Goal: Transaction & Acquisition: Purchase product/service

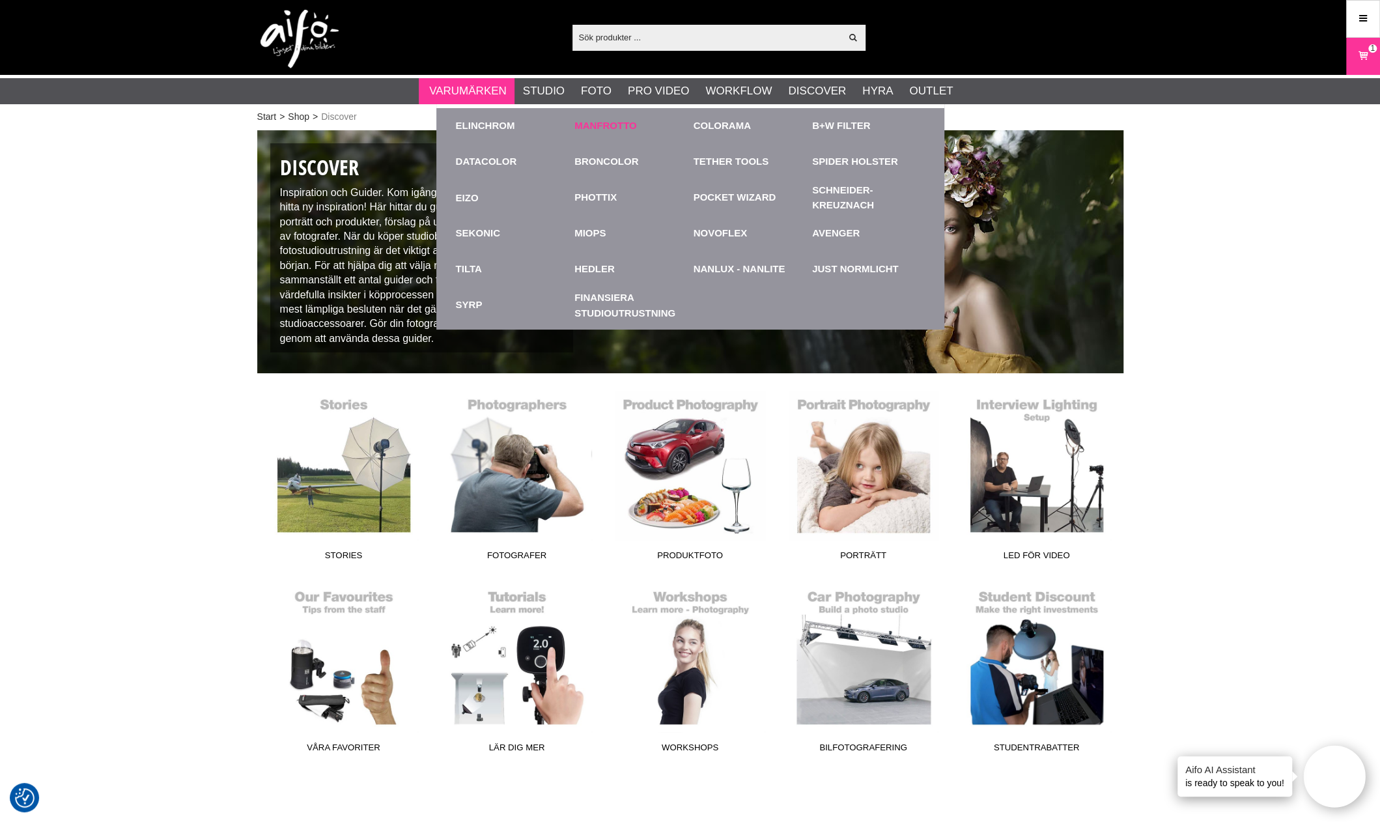
click at [607, 127] on link "Manfrotto" at bounding box center [606, 126] width 63 height 15
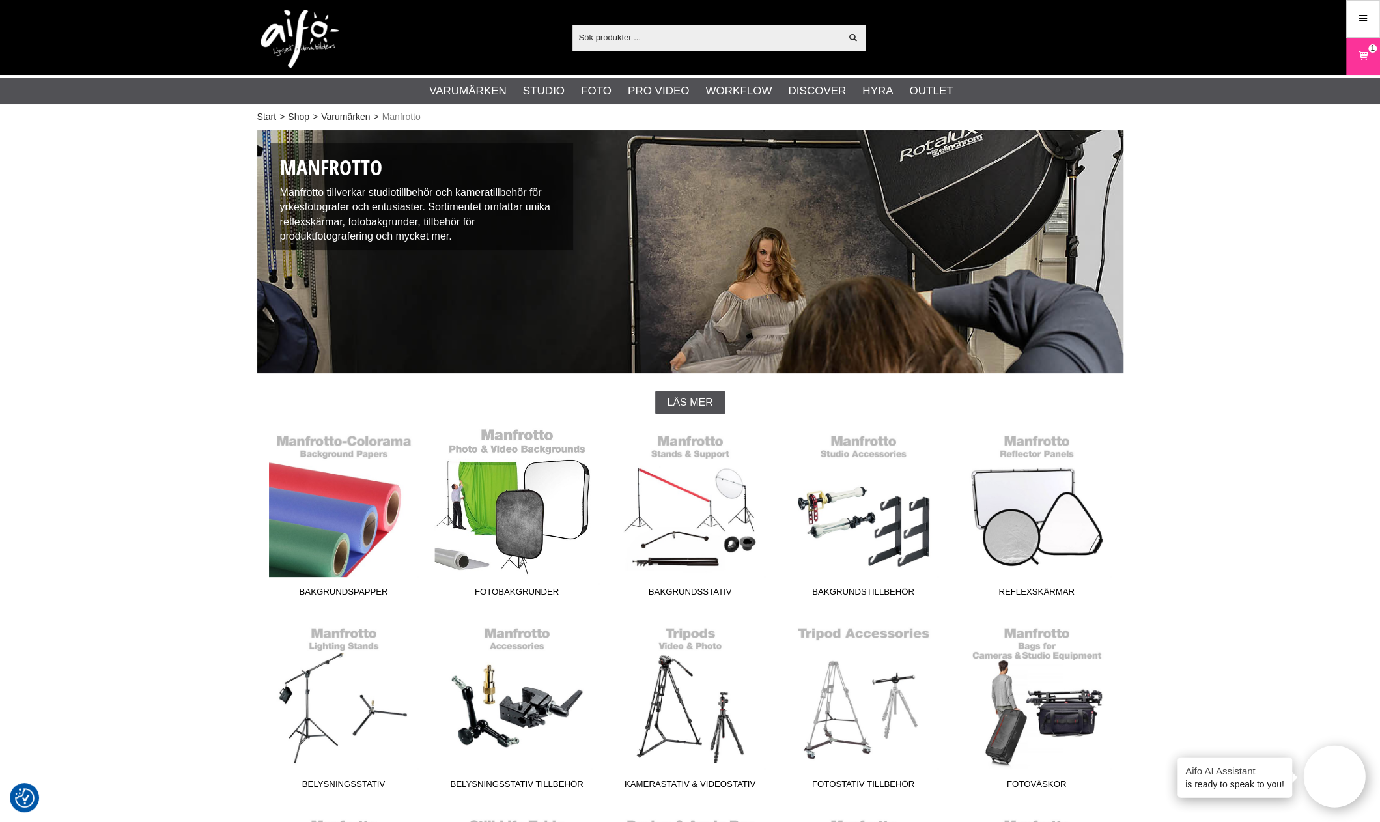
click at [546, 519] on link "Fotobakgrunder" at bounding box center [517, 515] width 173 height 176
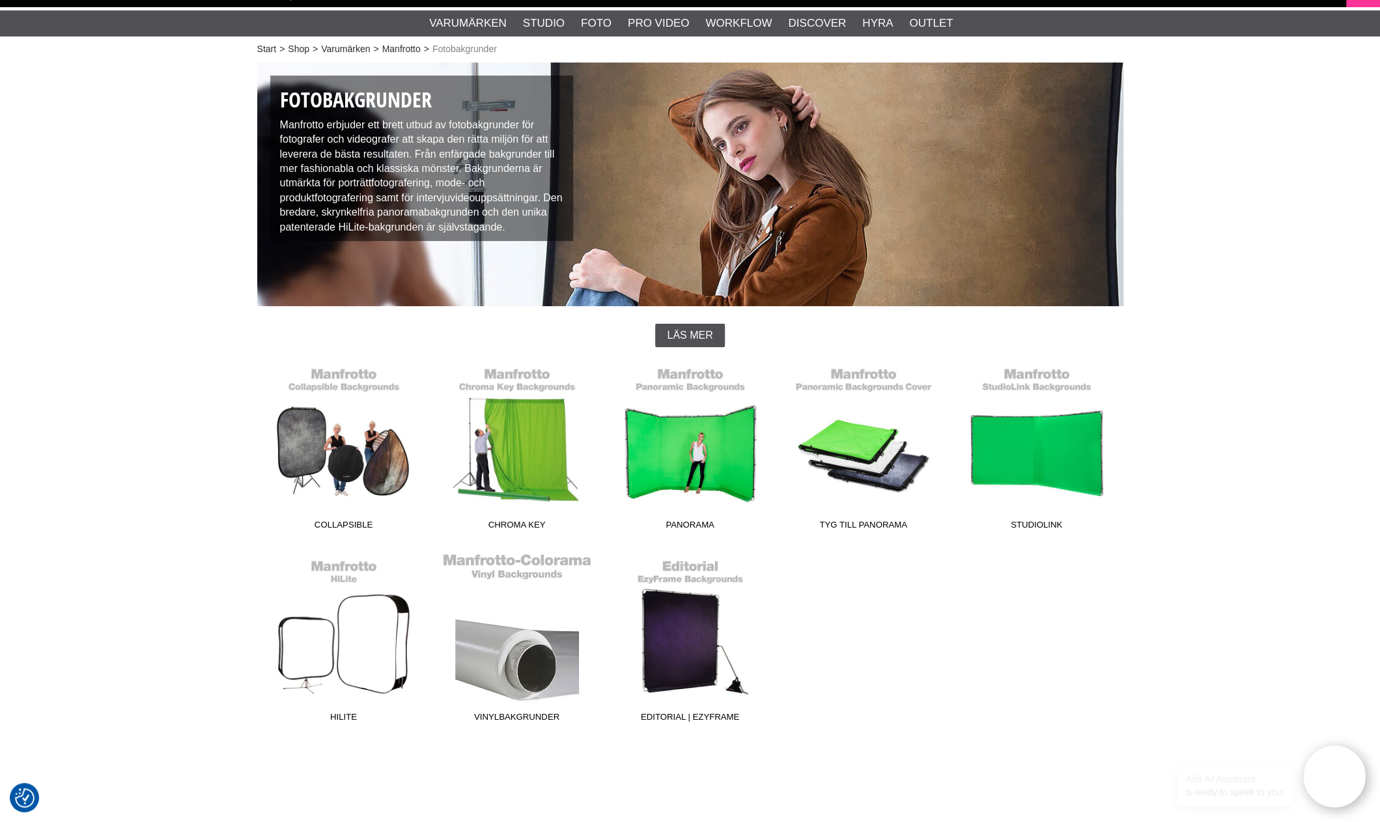
scroll to position [130, 0]
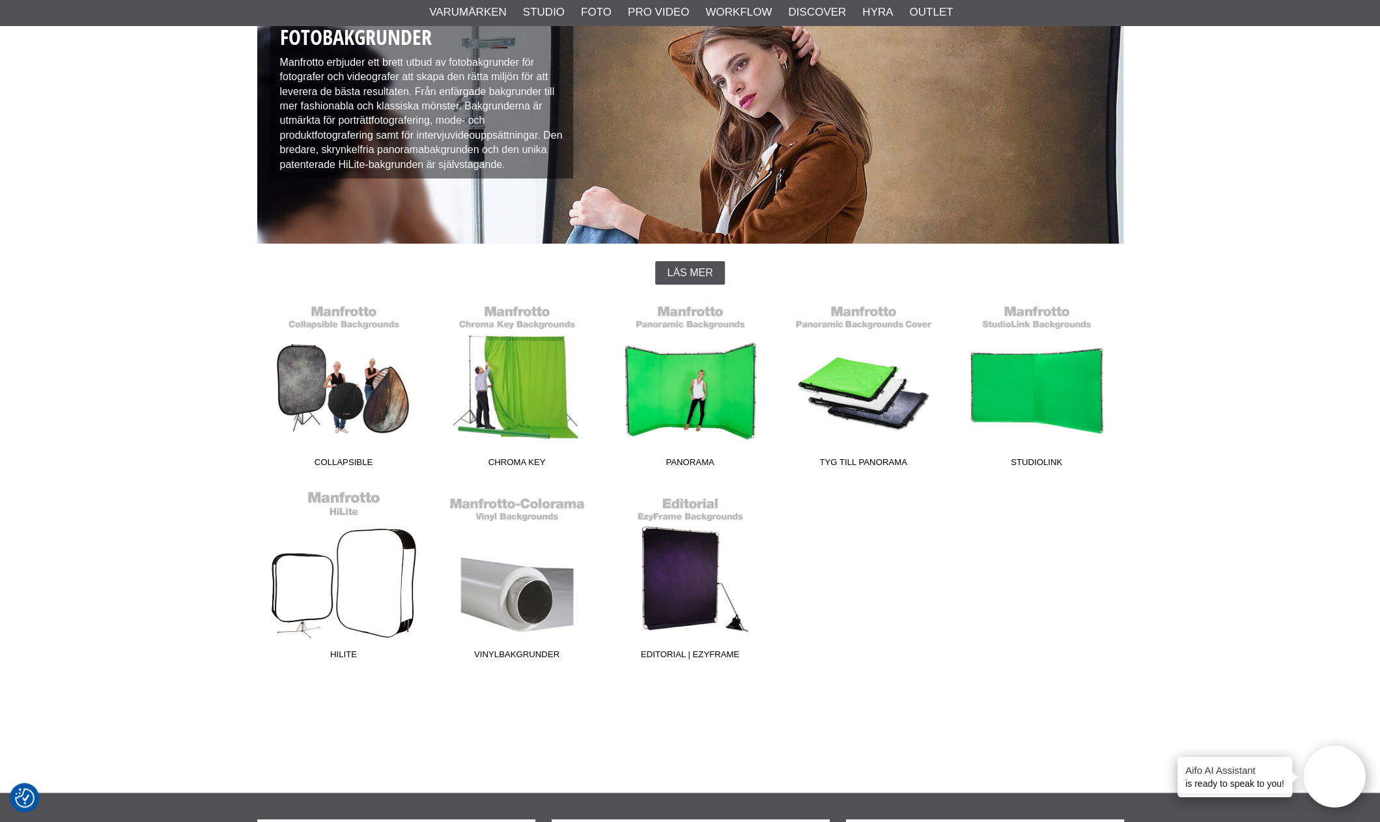
click at [363, 549] on link "HiLite" at bounding box center [343, 578] width 173 height 176
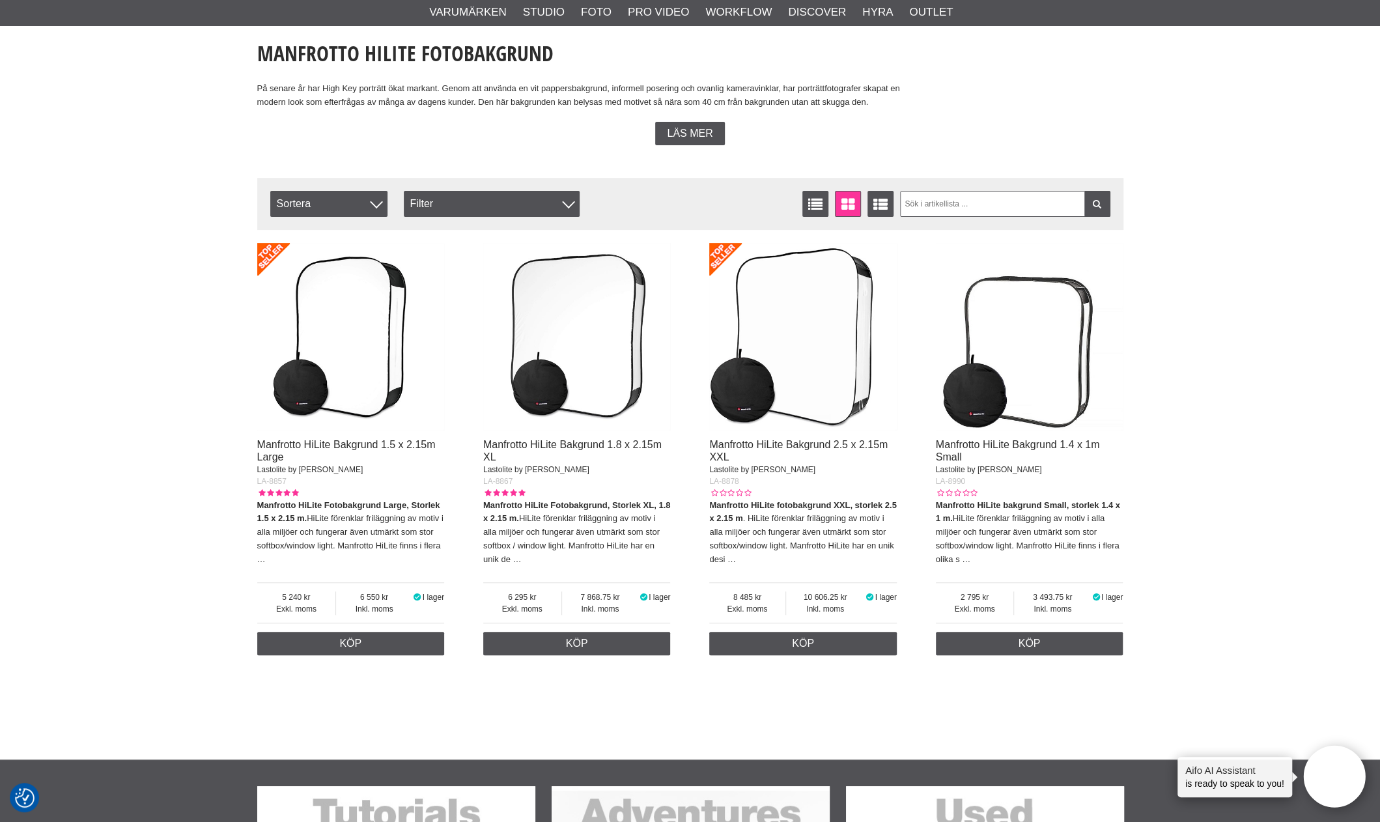
scroll to position [326, 0]
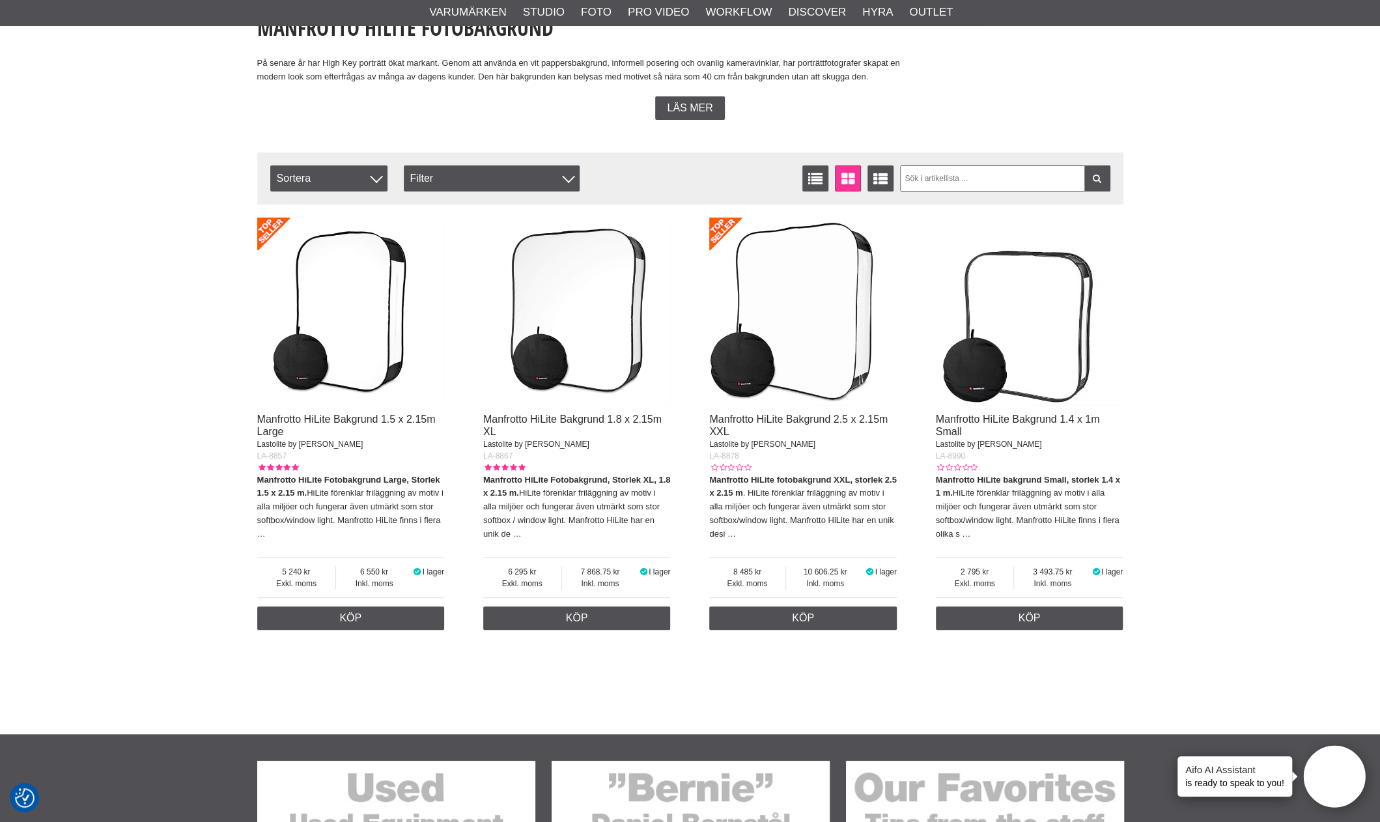
click at [581, 359] on img at bounding box center [577, 312] width 188 height 188
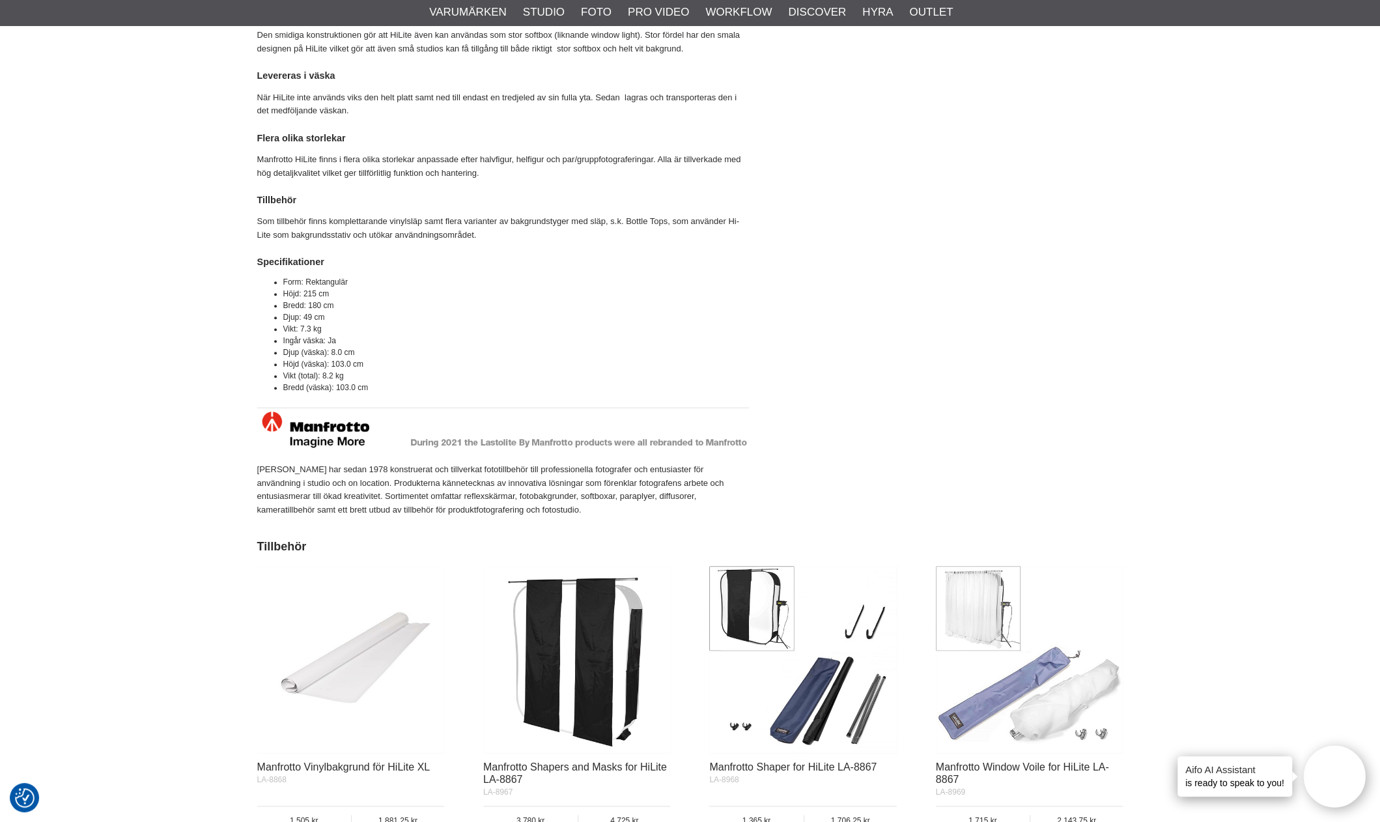
scroll to position [1173, 0]
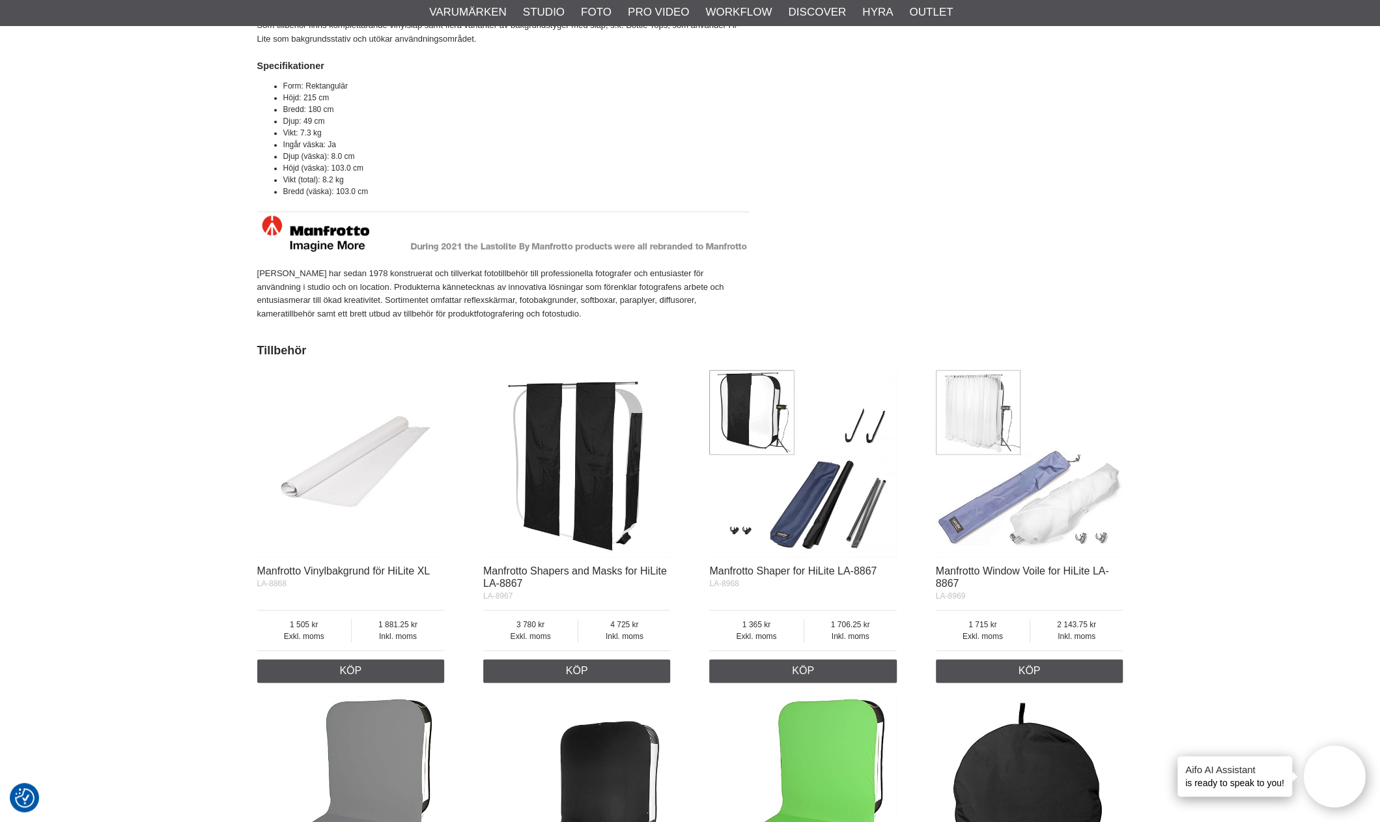
click at [304, 491] on img at bounding box center [351, 464] width 188 height 188
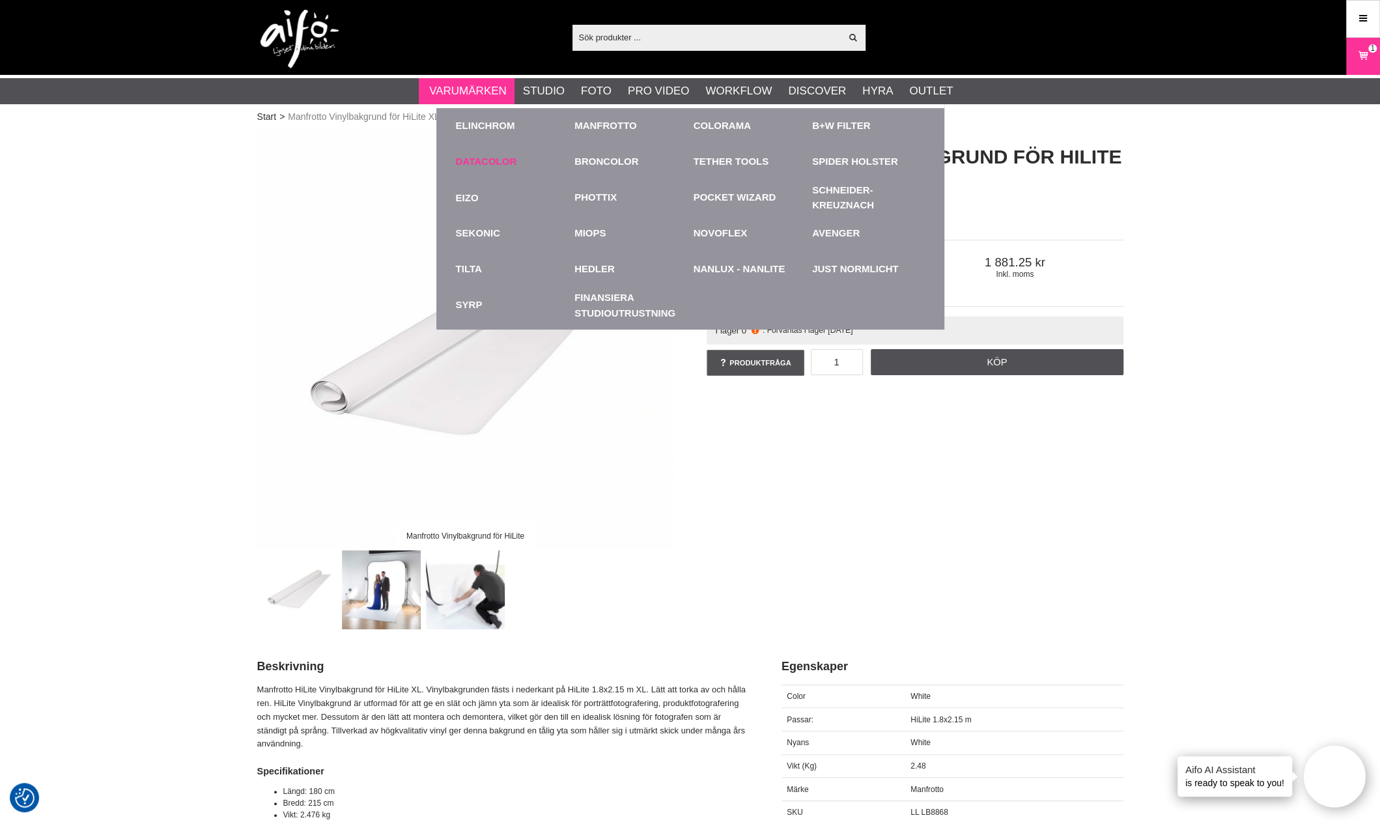
click at [492, 160] on link "Datacolor" at bounding box center [486, 161] width 61 height 15
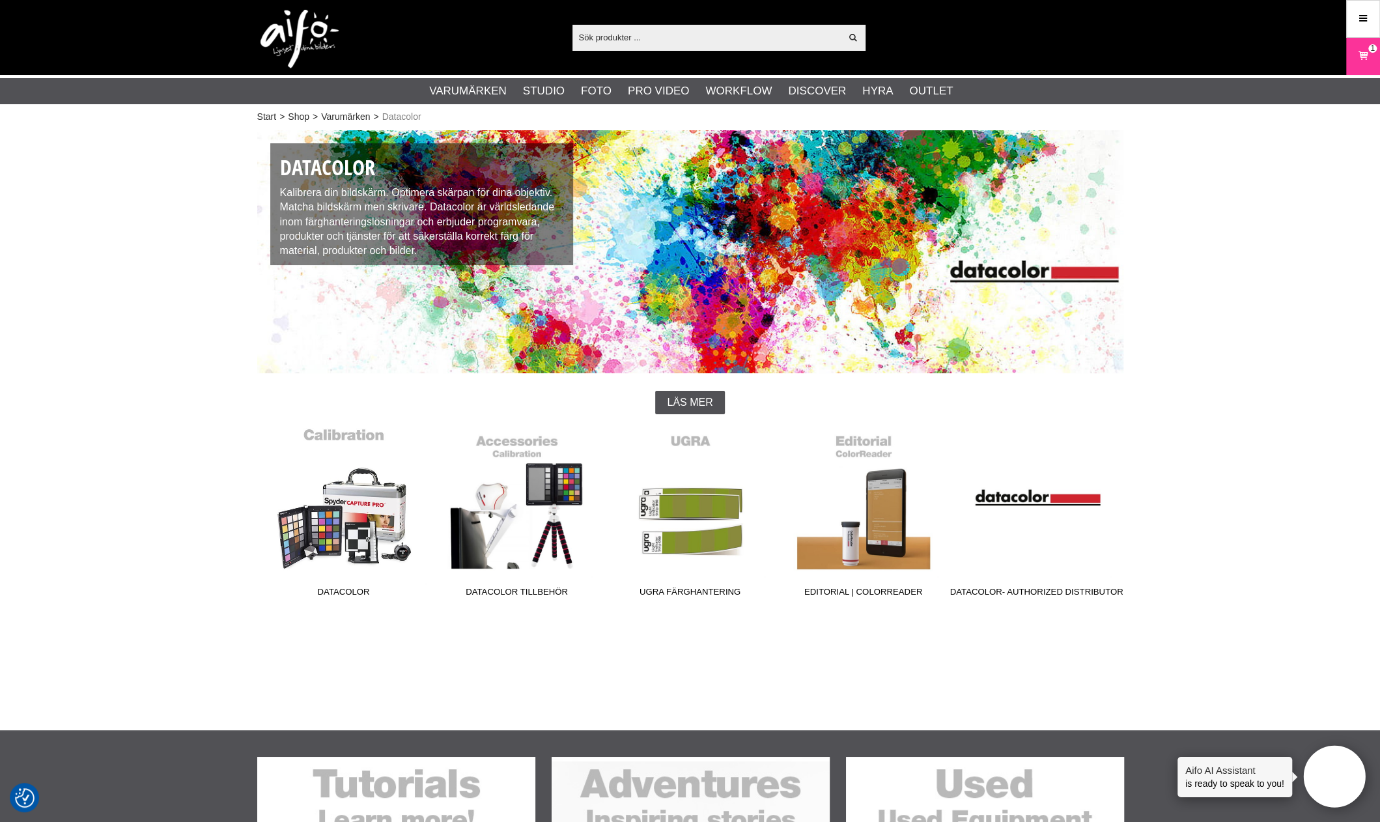
click at [367, 537] on link "Datacolor" at bounding box center [343, 515] width 173 height 176
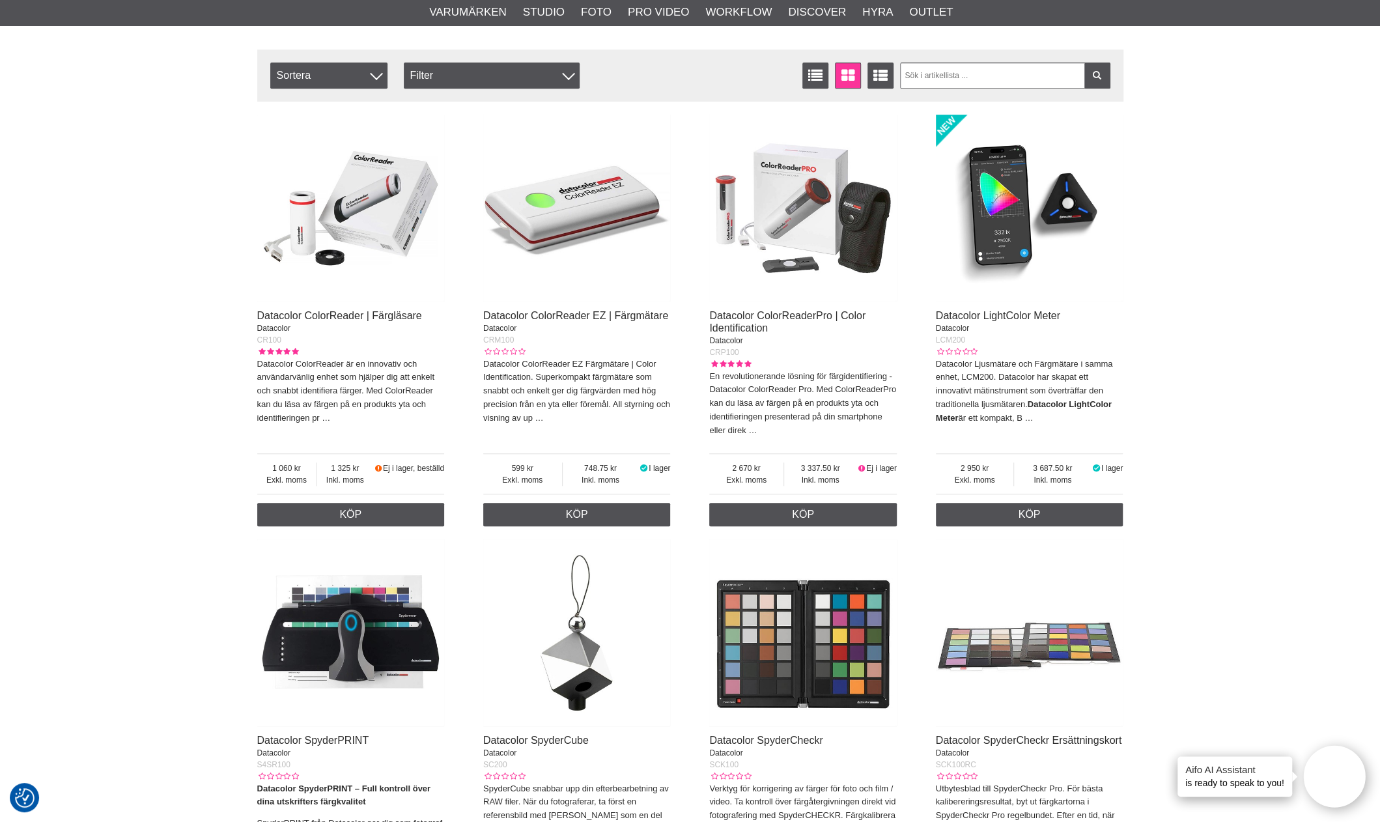
scroll to position [456, 0]
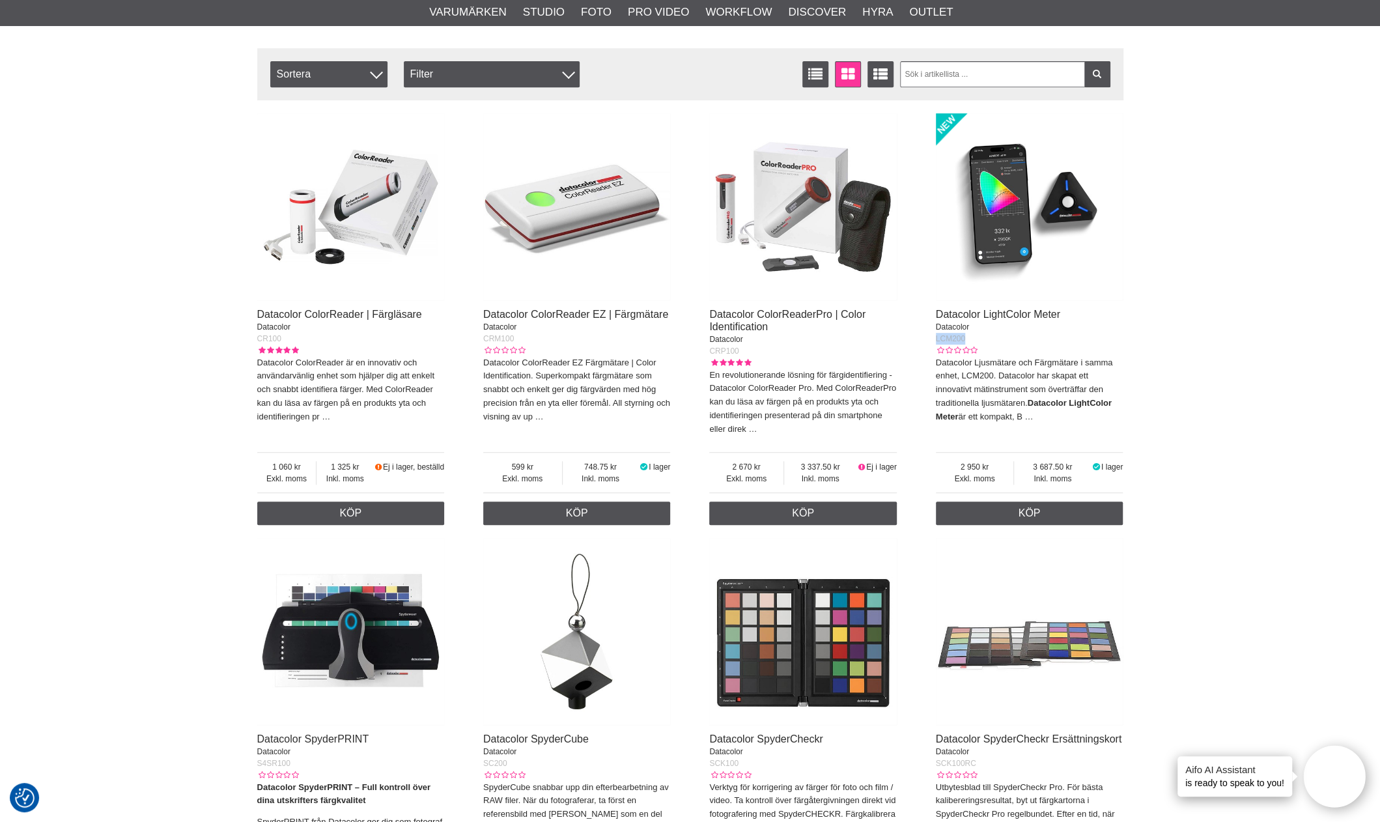
drag, startPoint x: 967, startPoint y: 341, endPoint x: 934, endPoint y: 341, distance: 33.2
copy span "LCM200"
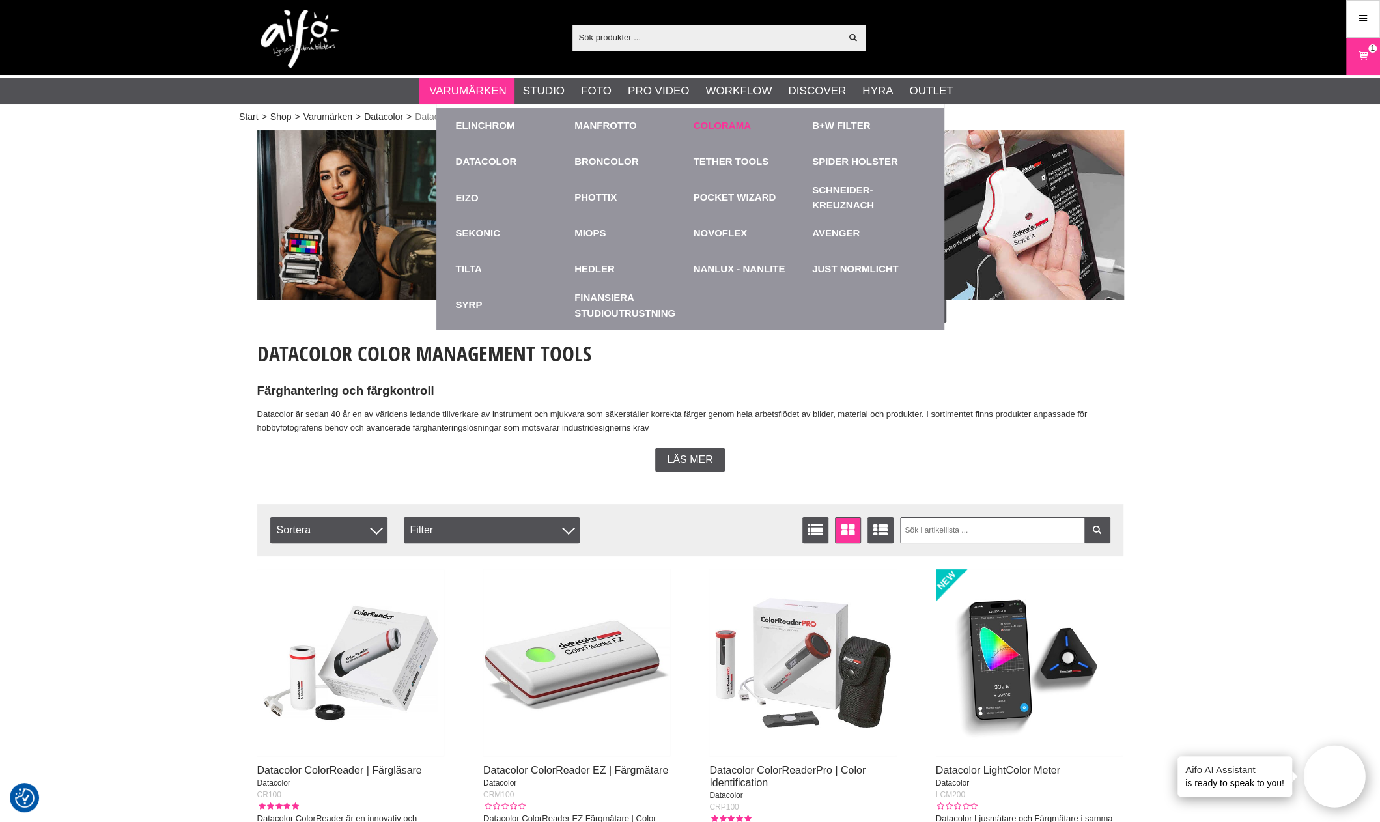
click at [731, 127] on link "Colorama" at bounding box center [722, 126] width 57 height 15
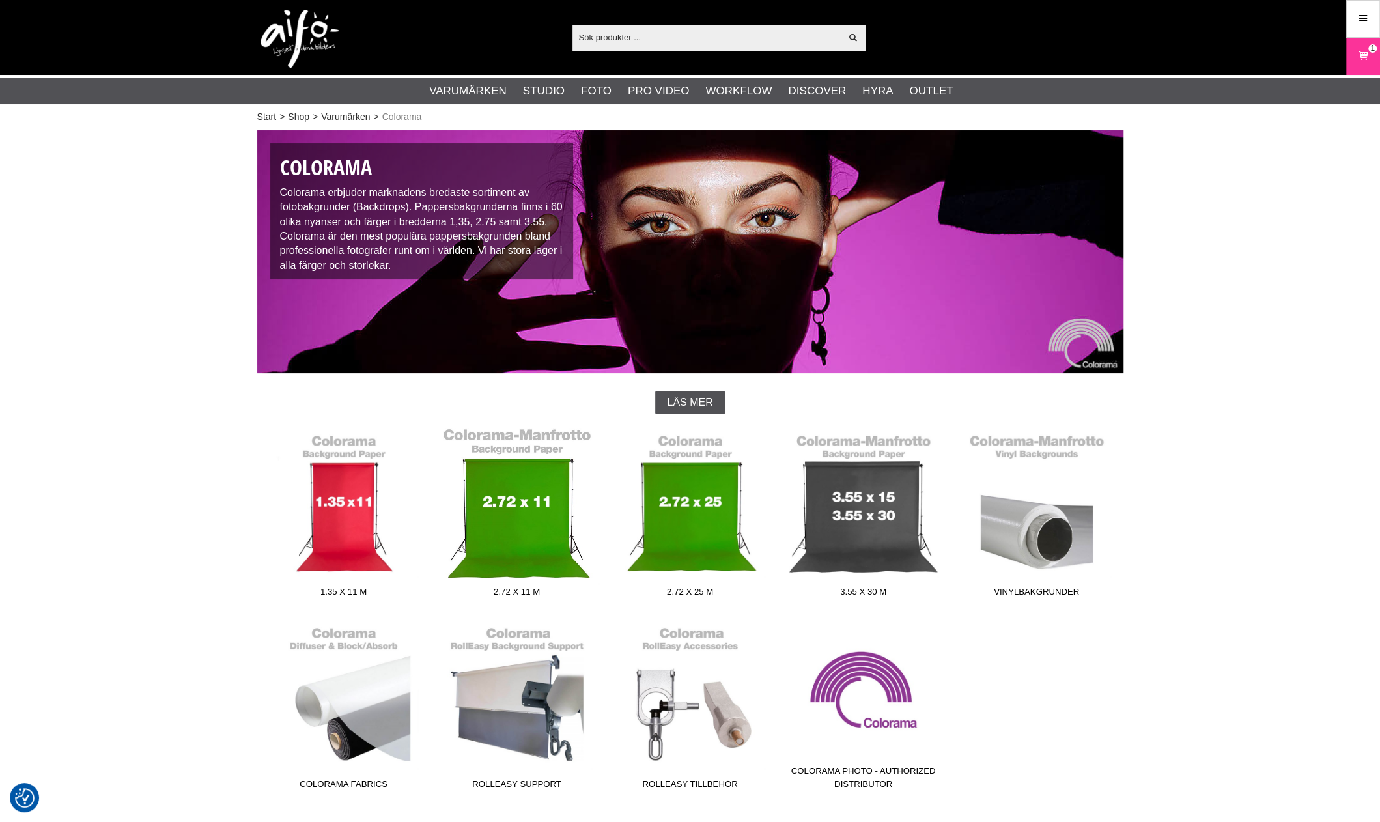
click at [498, 483] on link "2.72 x 11 m" at bounding box center [517, 515] width 173 height 176
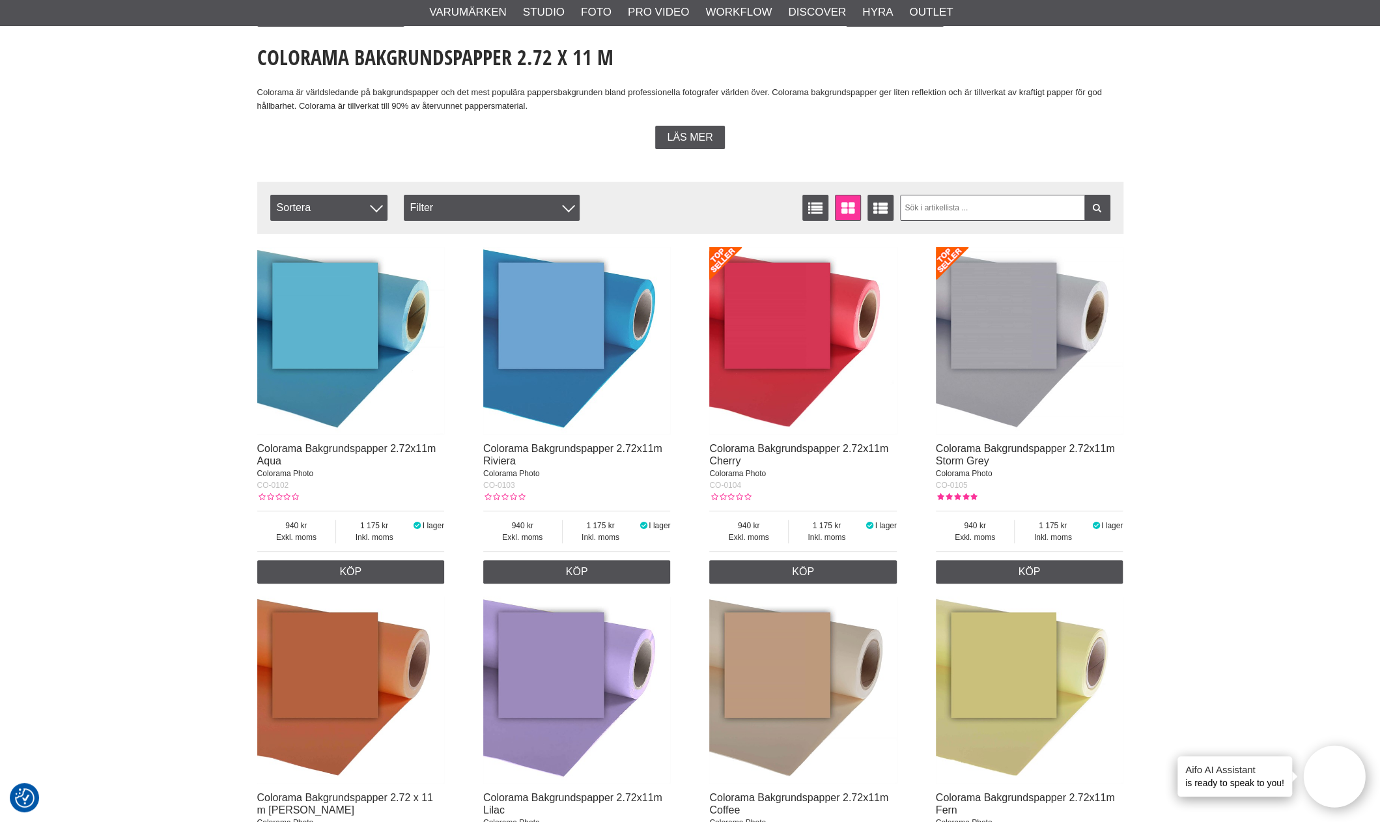
scroll to position [326, 0]
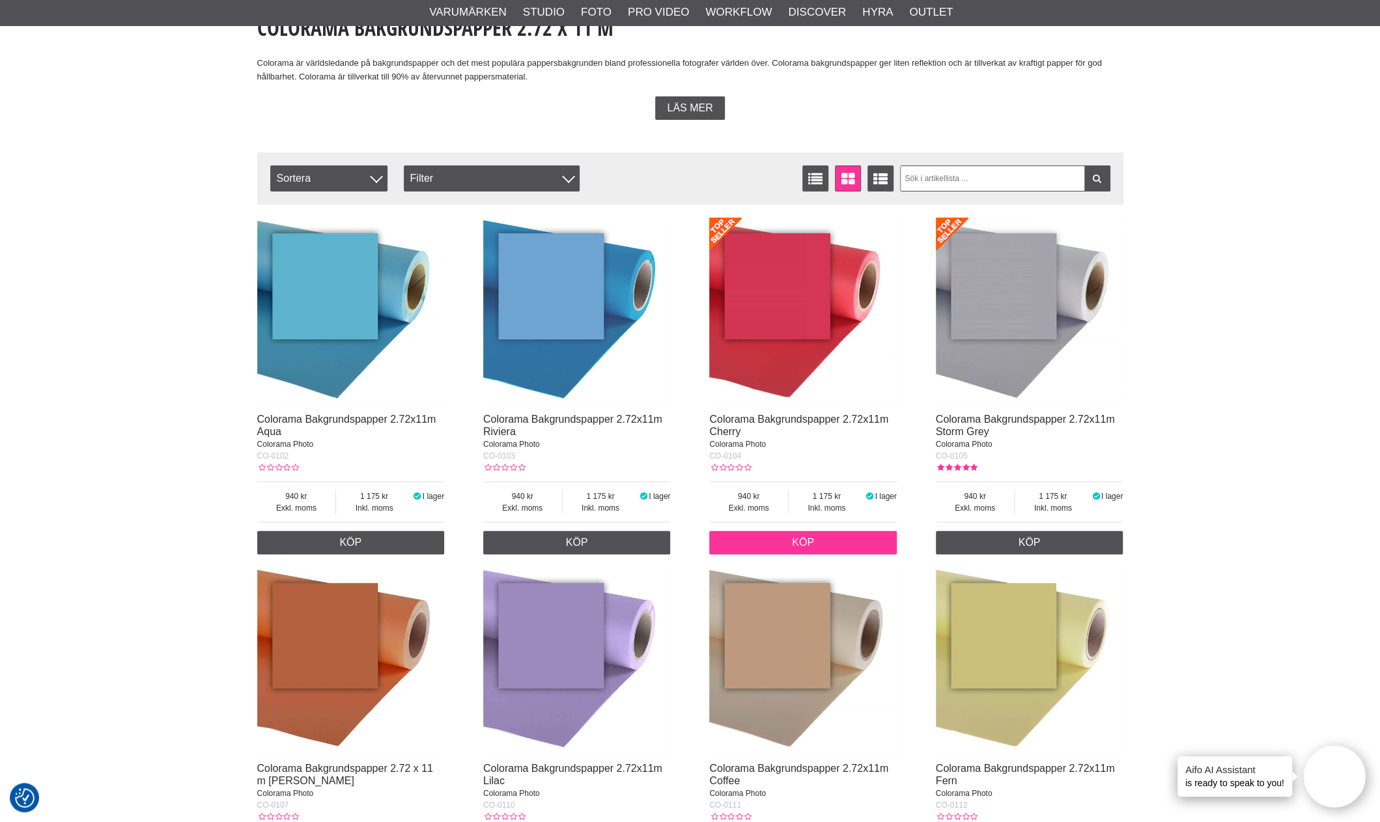
click at [826, 547] on link "Köp" at bounding box center [803, 542] width 188 height 23
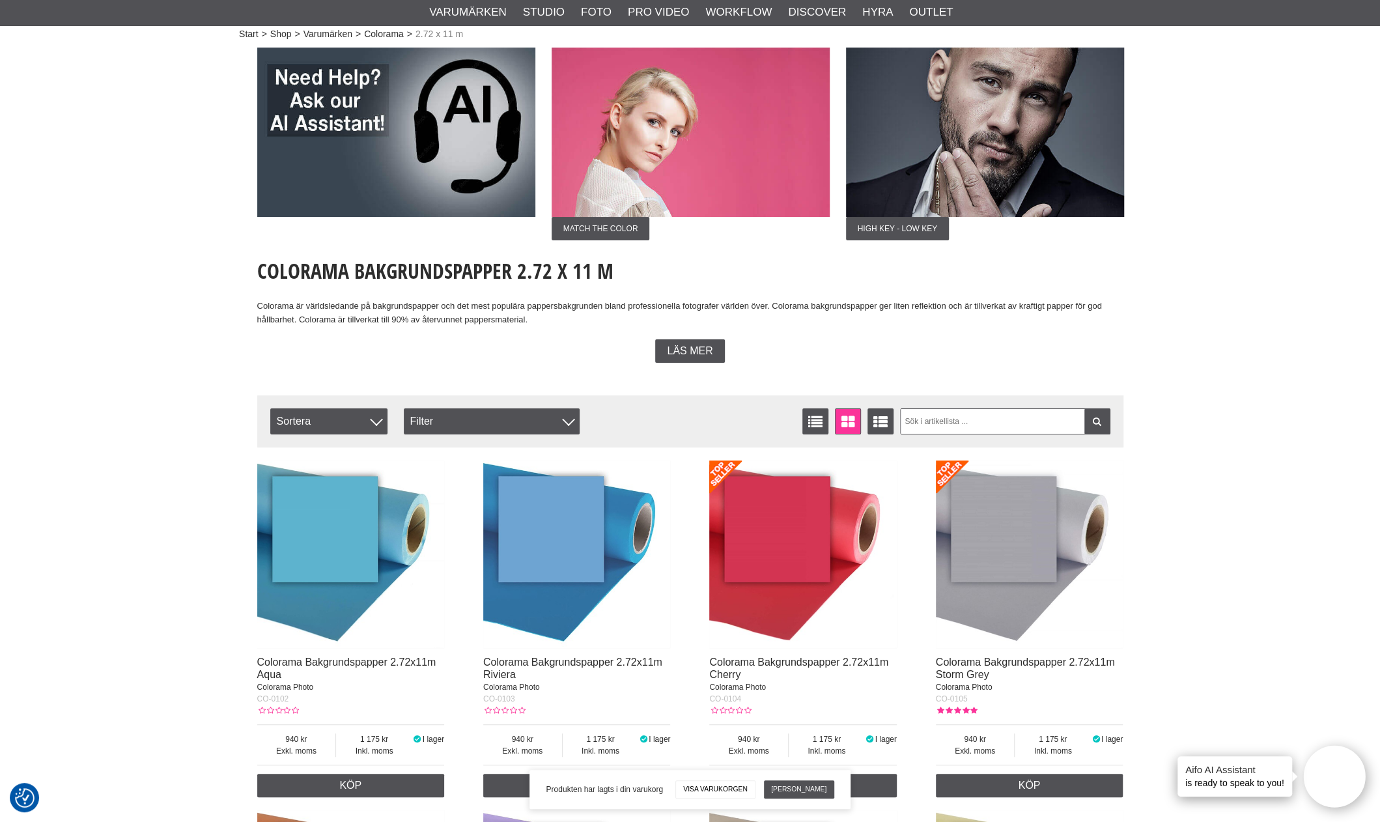
scroll to position [0, 0]
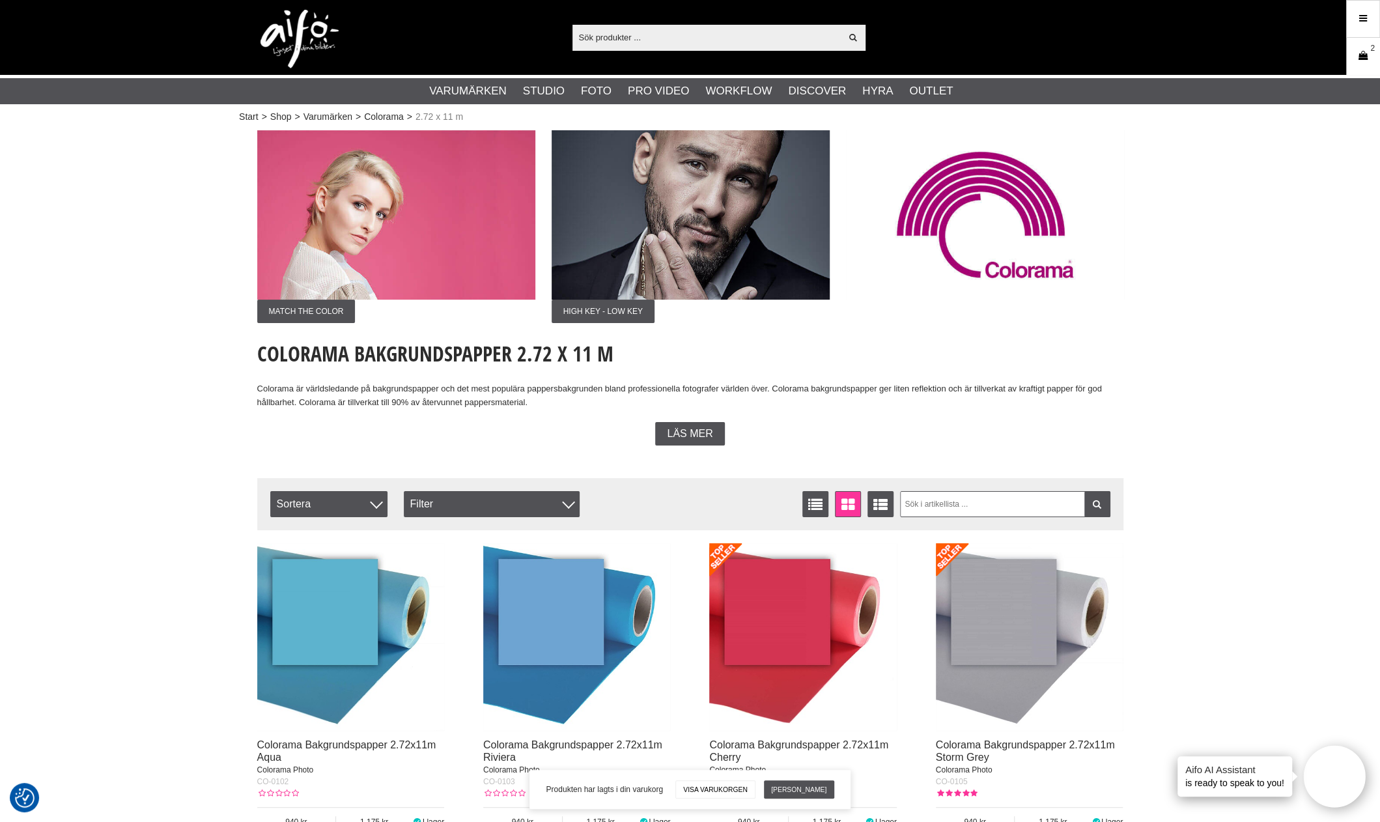
click at [1363, 54] on icon at bounding box center [1363, 56] width 13 height 14
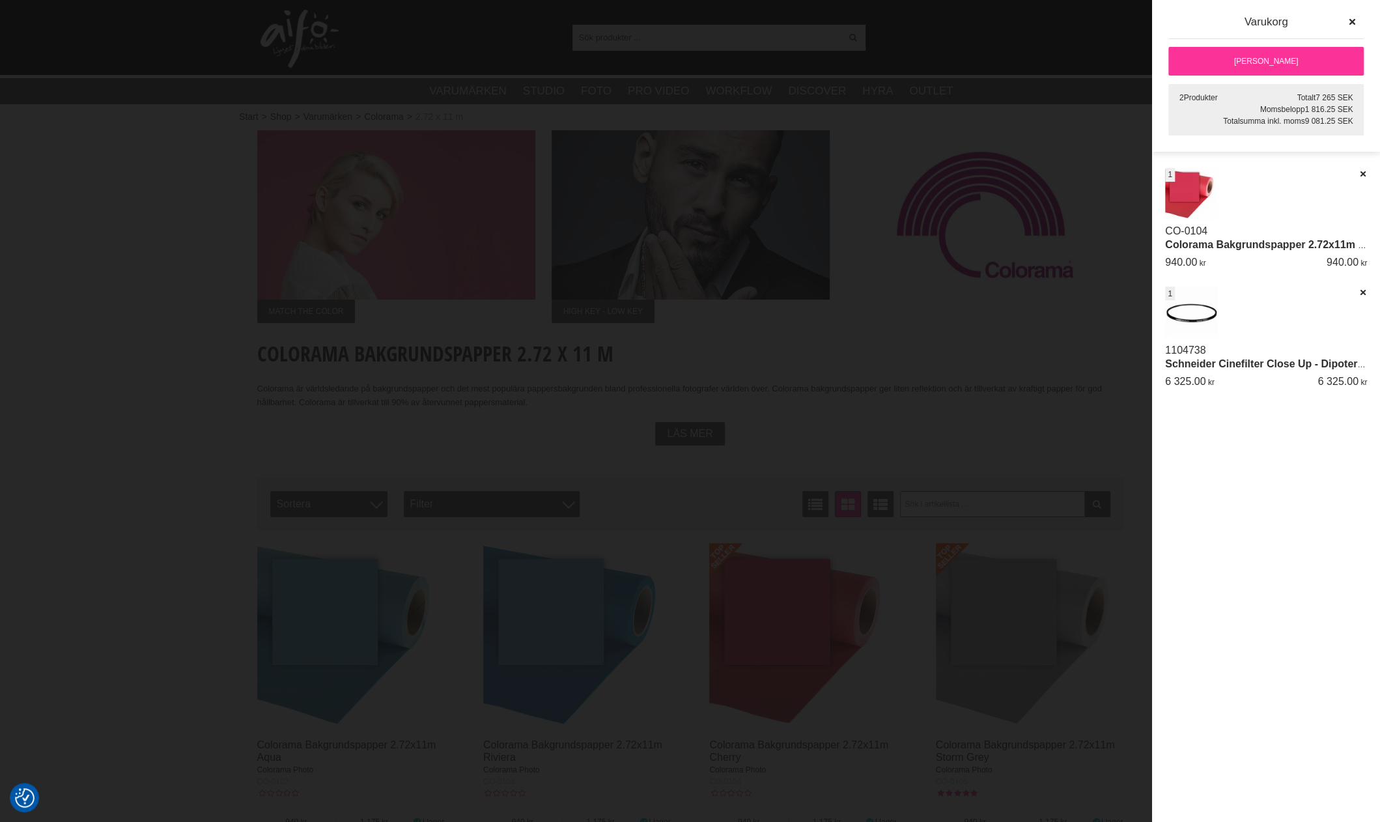
click at [1272, 62] on link "[PERSON_NAME]" at bounding box center [1266, 61] width 195 height 29
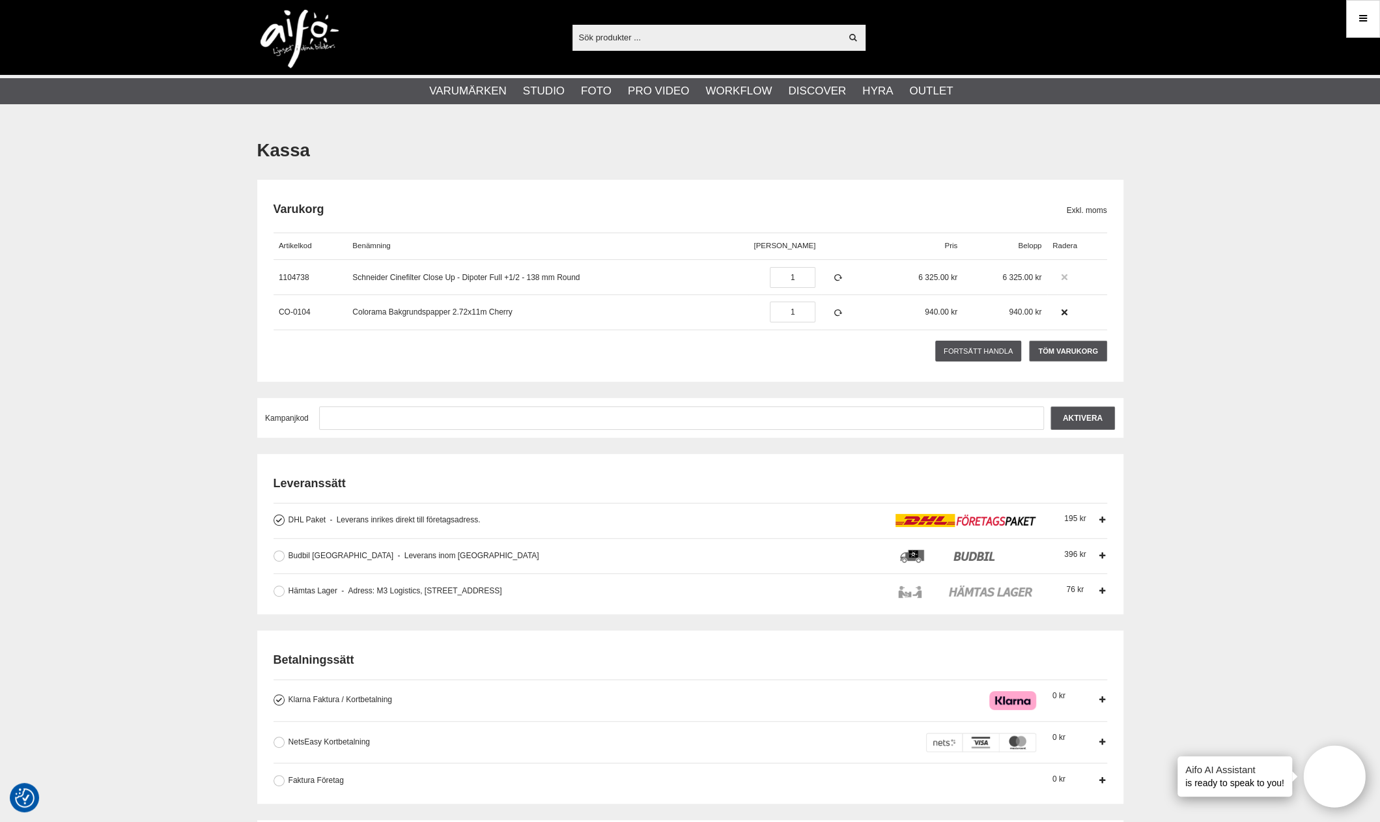
type input "aifo@spv.se"
click at [1066, 276] on icon at bounding box center [1064, 277] width 9 height 9
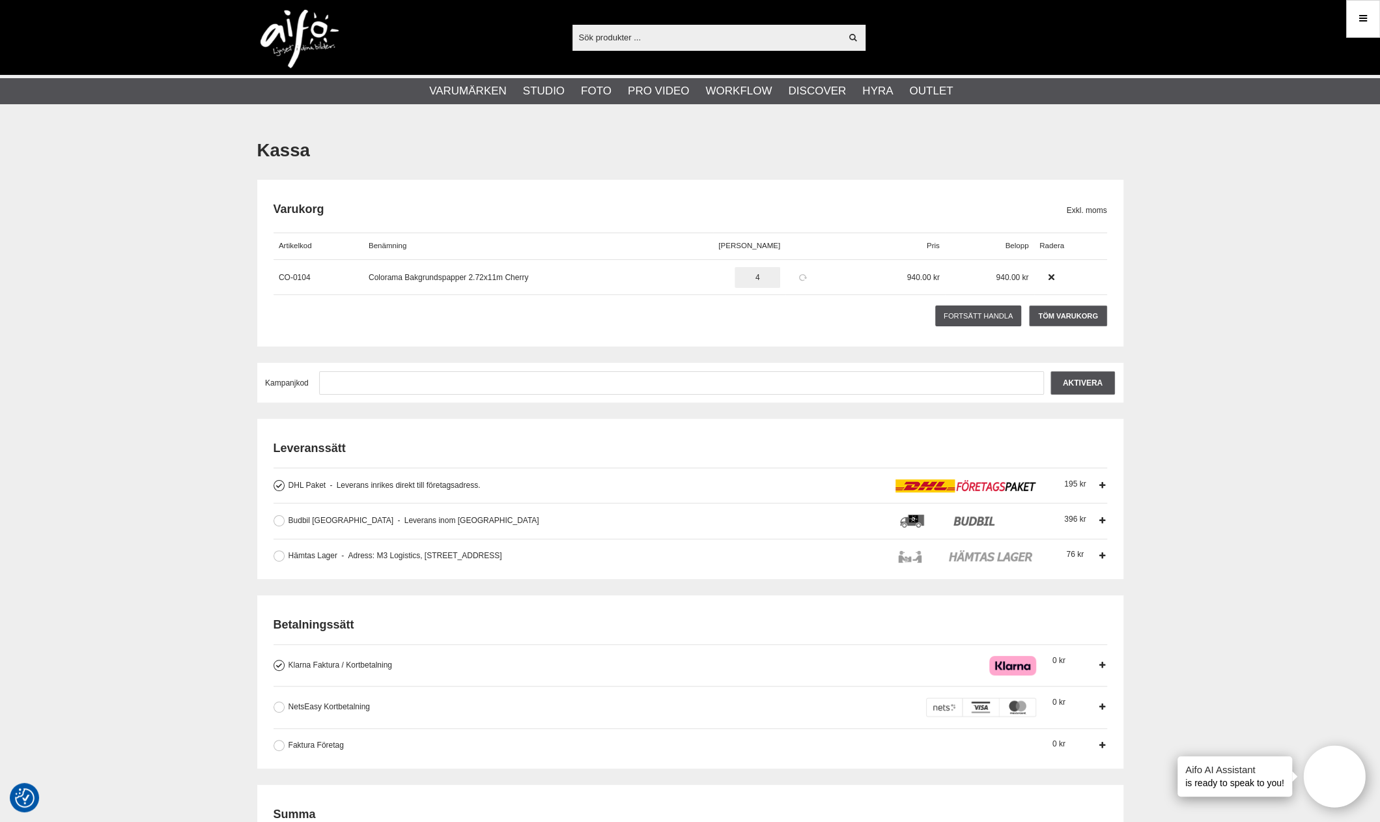
type input "4"
click at [799, 273] on icon at bounding box center [802, 277] width 11 height 9
click at [277, 520] on button at bounding box center [279, 520] width 11 height 11
click at [1068, 307] on link "Töm varukorg" at bounding box center [1068, 316] width 78 height 21
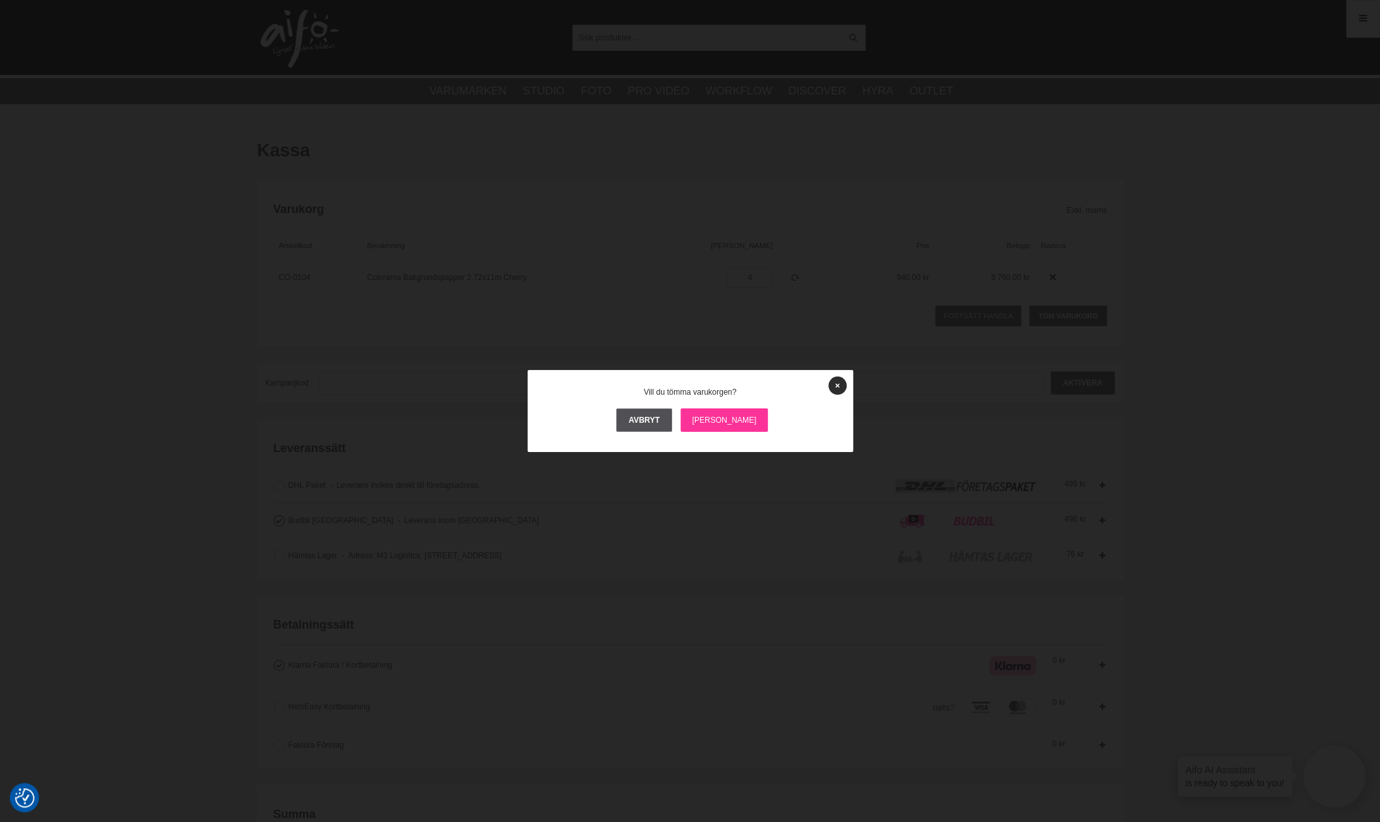
click at [715, 418] on link "Ja" at bounding box center [725, 419] width 88 height 23
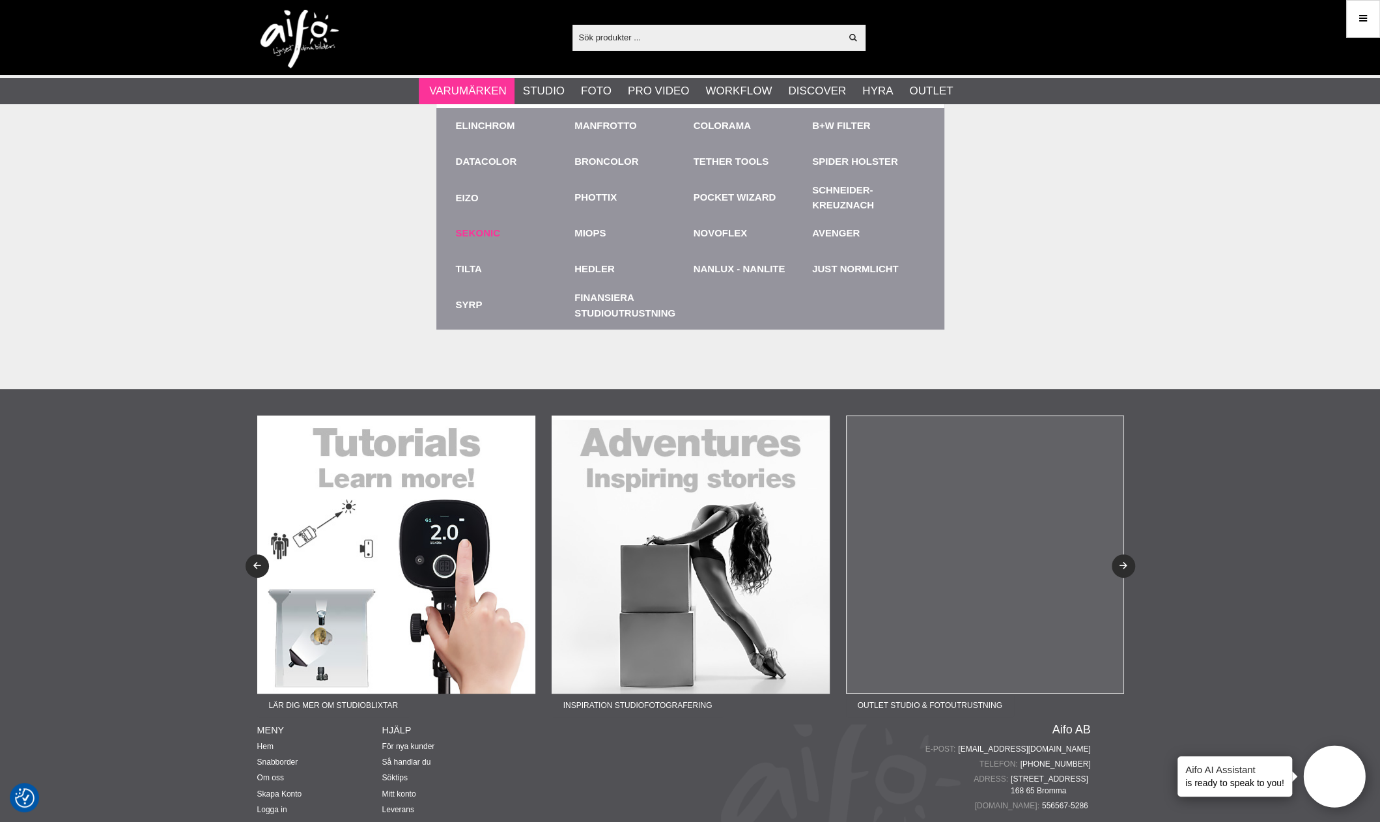
click at [495, 230] on link "Sekonic" at bounding box center [478, 233] width 44 height 15
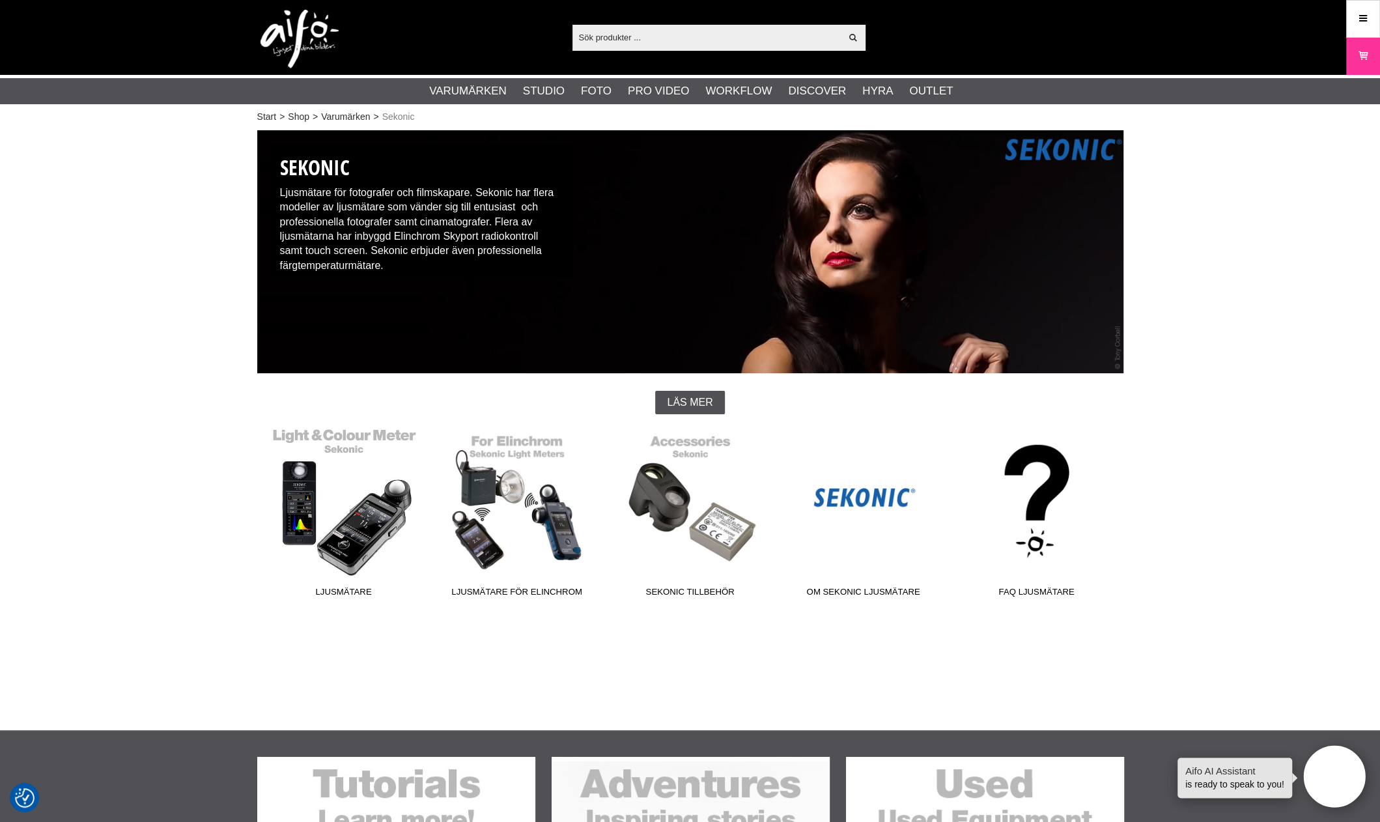
click at [356, 530] on link "Ljusmätare" at bounding box center [343, 515] width 173 height 176
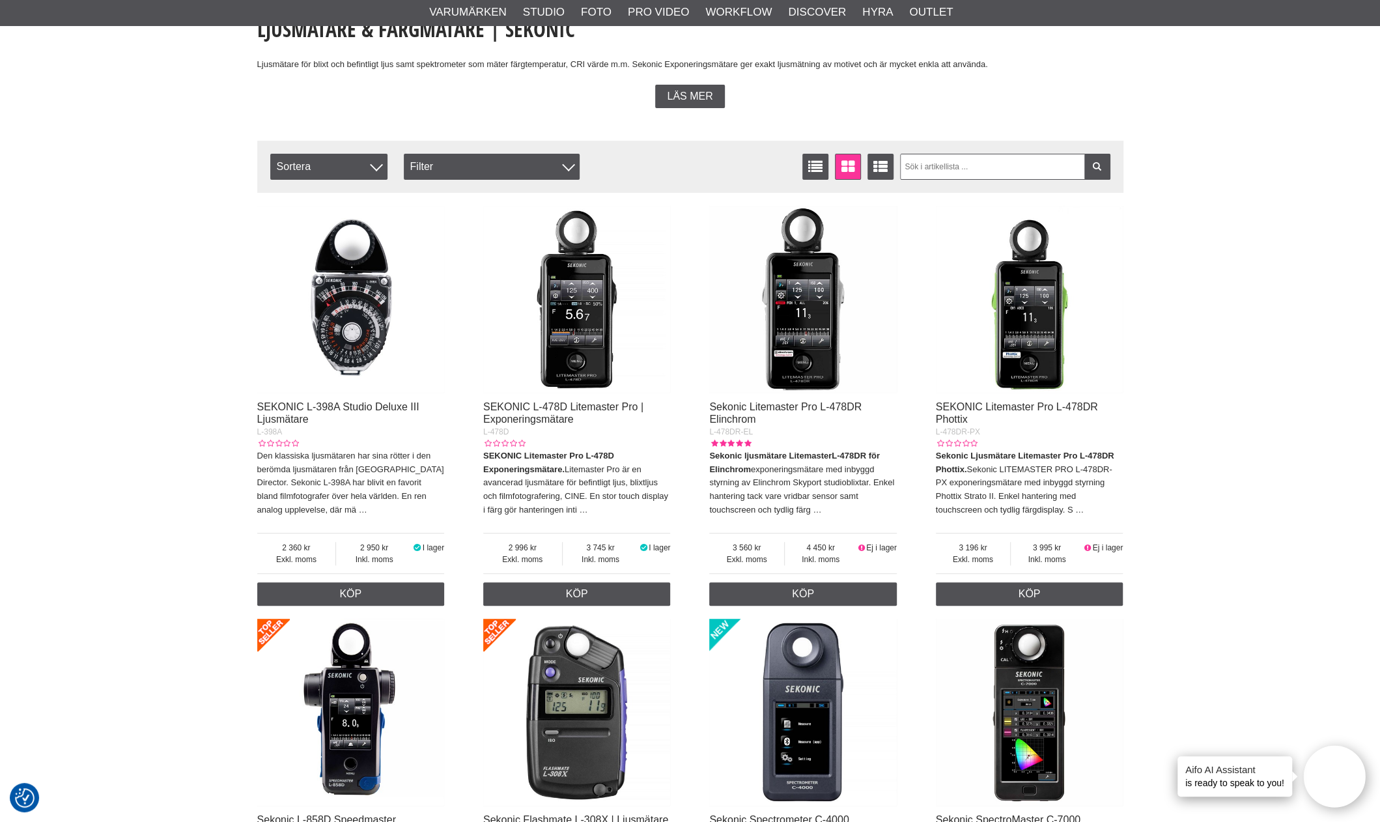
scroll to position [326, 0]
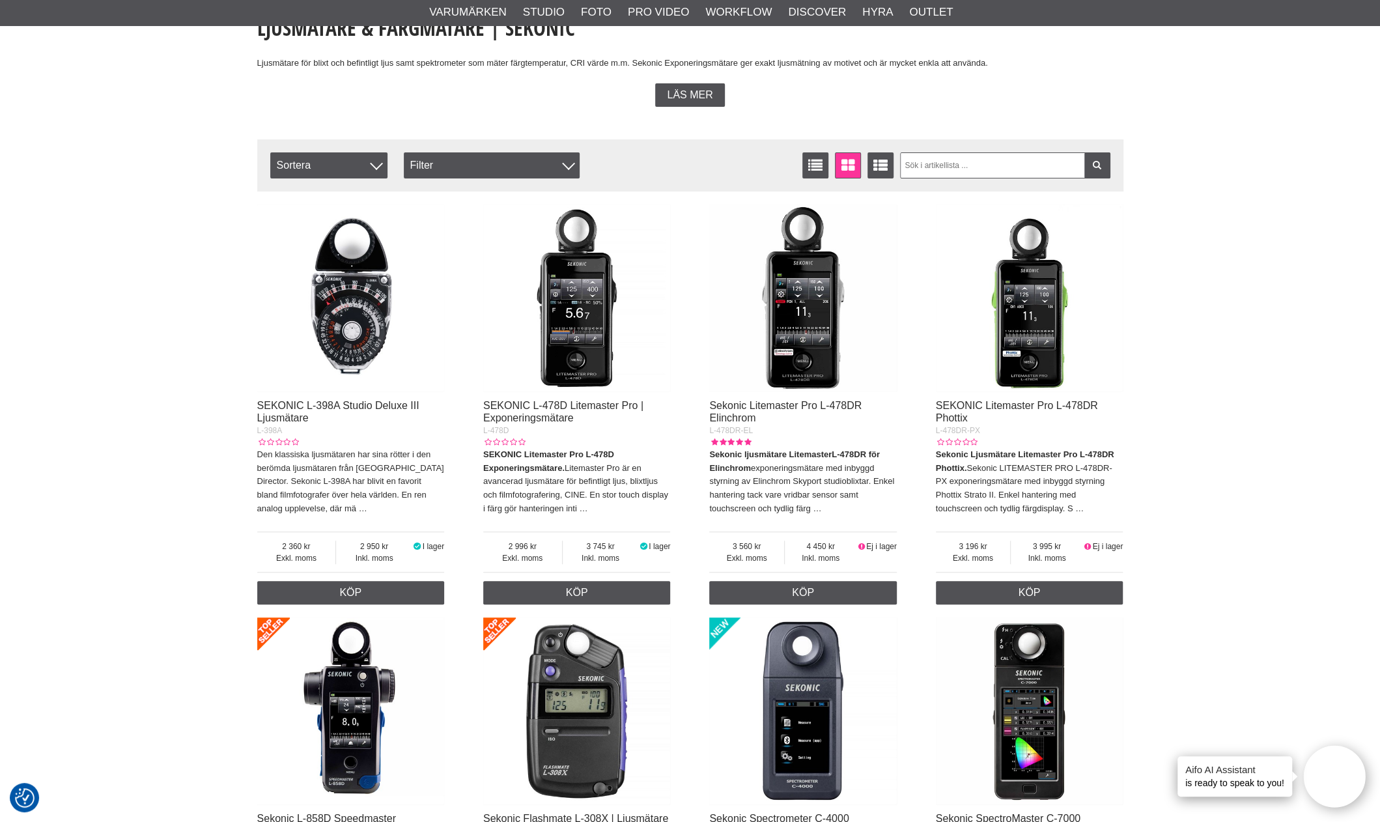
click at [378, 328] on img at bounding box center [351, 299] width 188 height 188
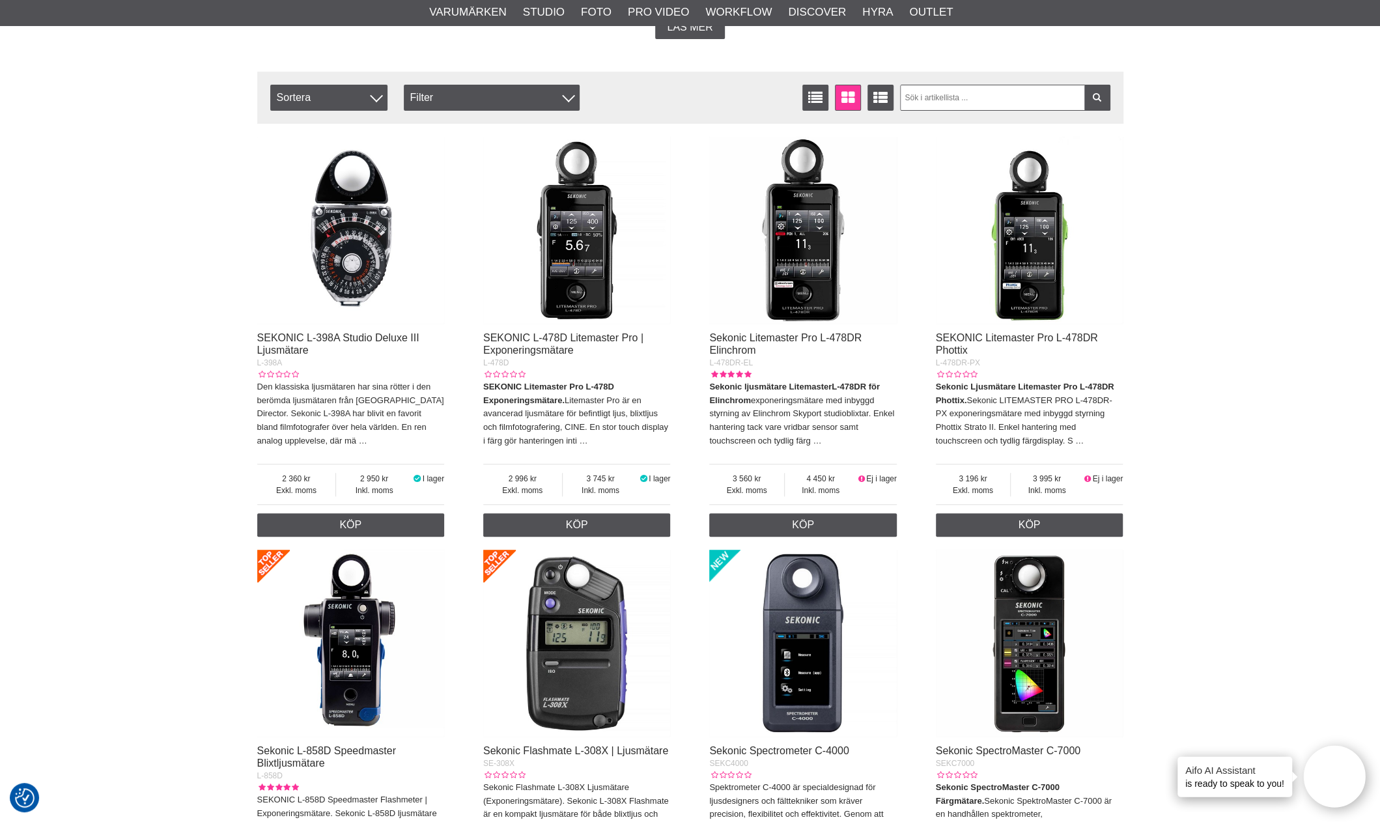
scroll to position [456, 0]
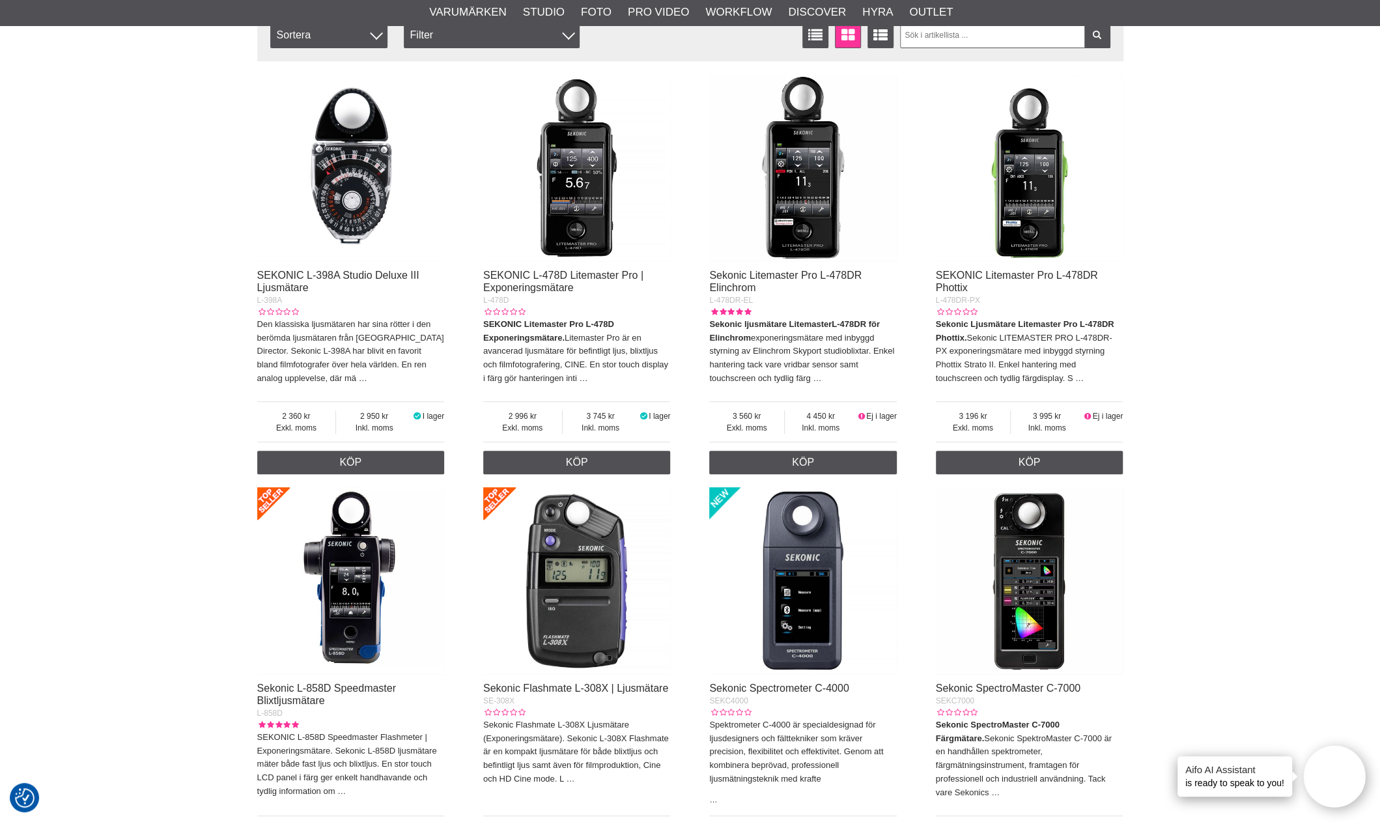
click at [526, 532] on img at bounding box center [577, 581] width 188 height 188
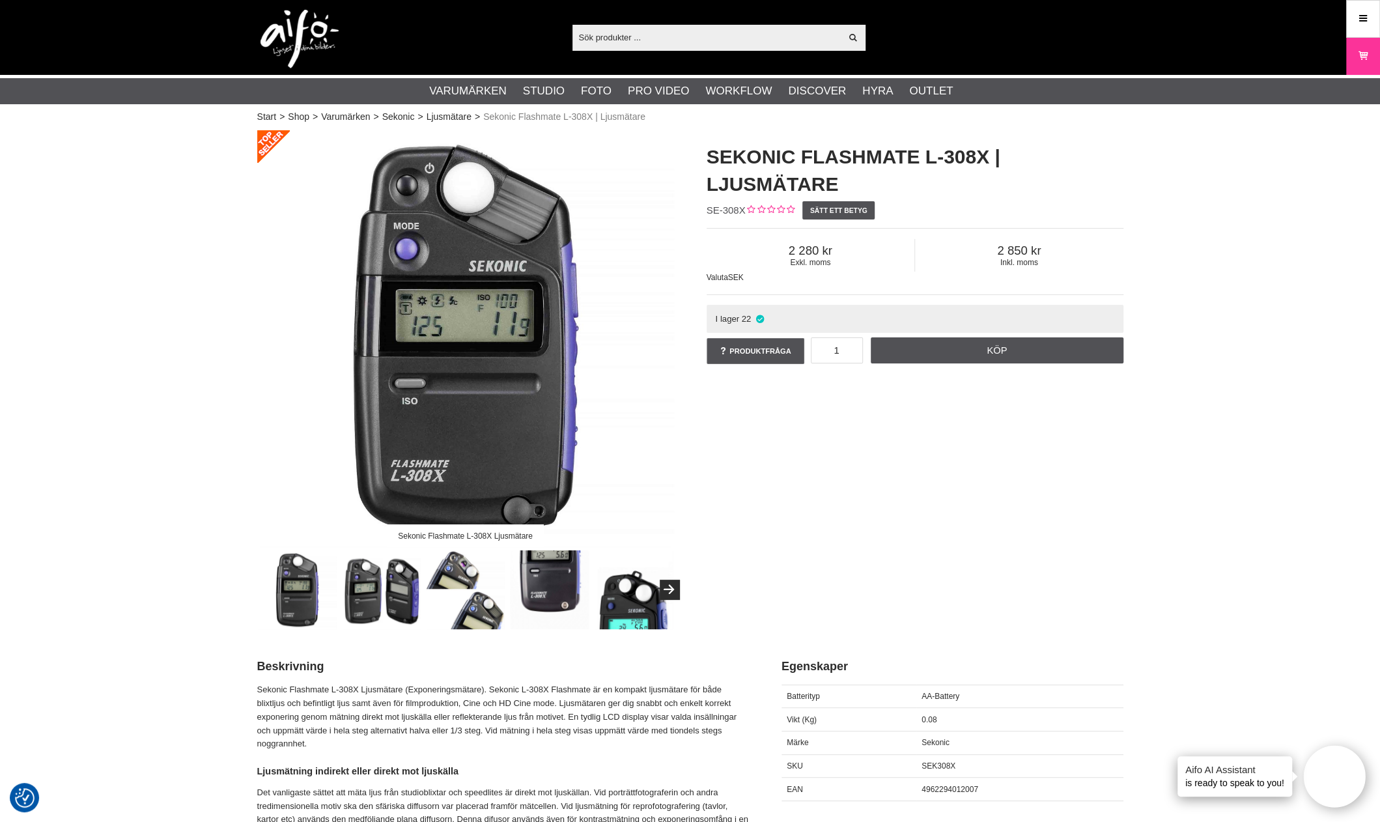
click at [358, 609] on img at bounding box center [381, 589] width 79 height 79
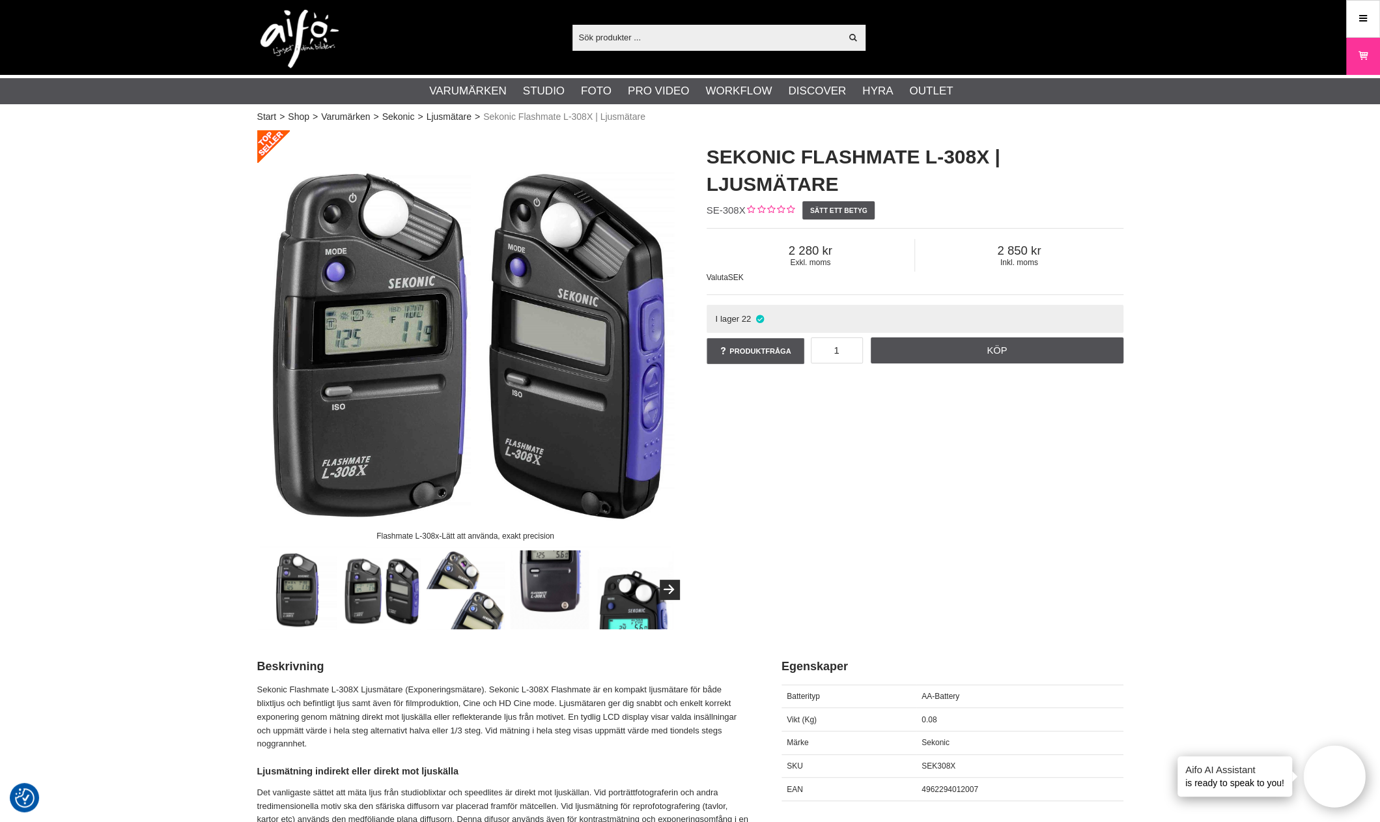
click at [449, 601] on img at bounding box center [465, 589] width 79 height 79
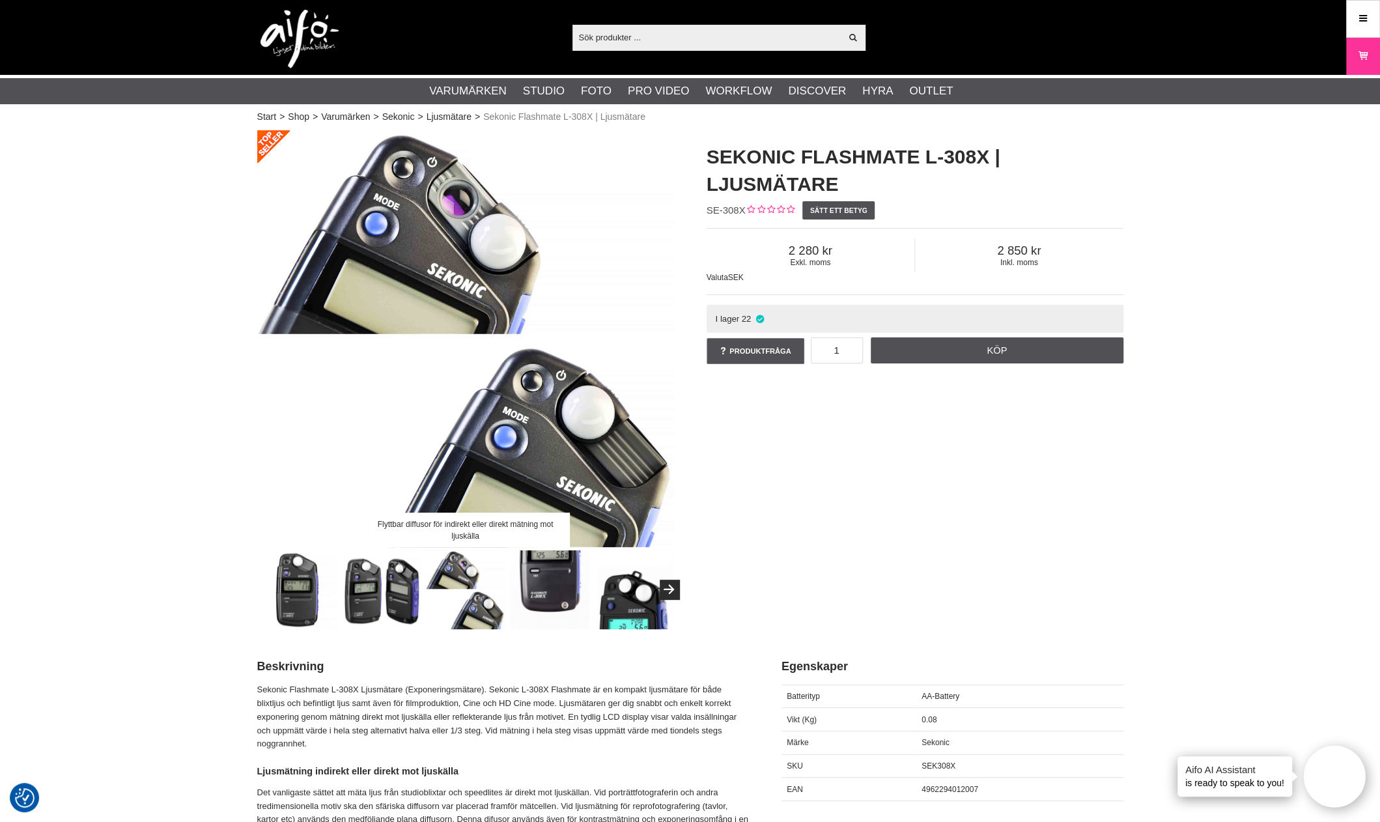
click at [560, 588] on img at bounding box center [549, 589] width 79 height 79
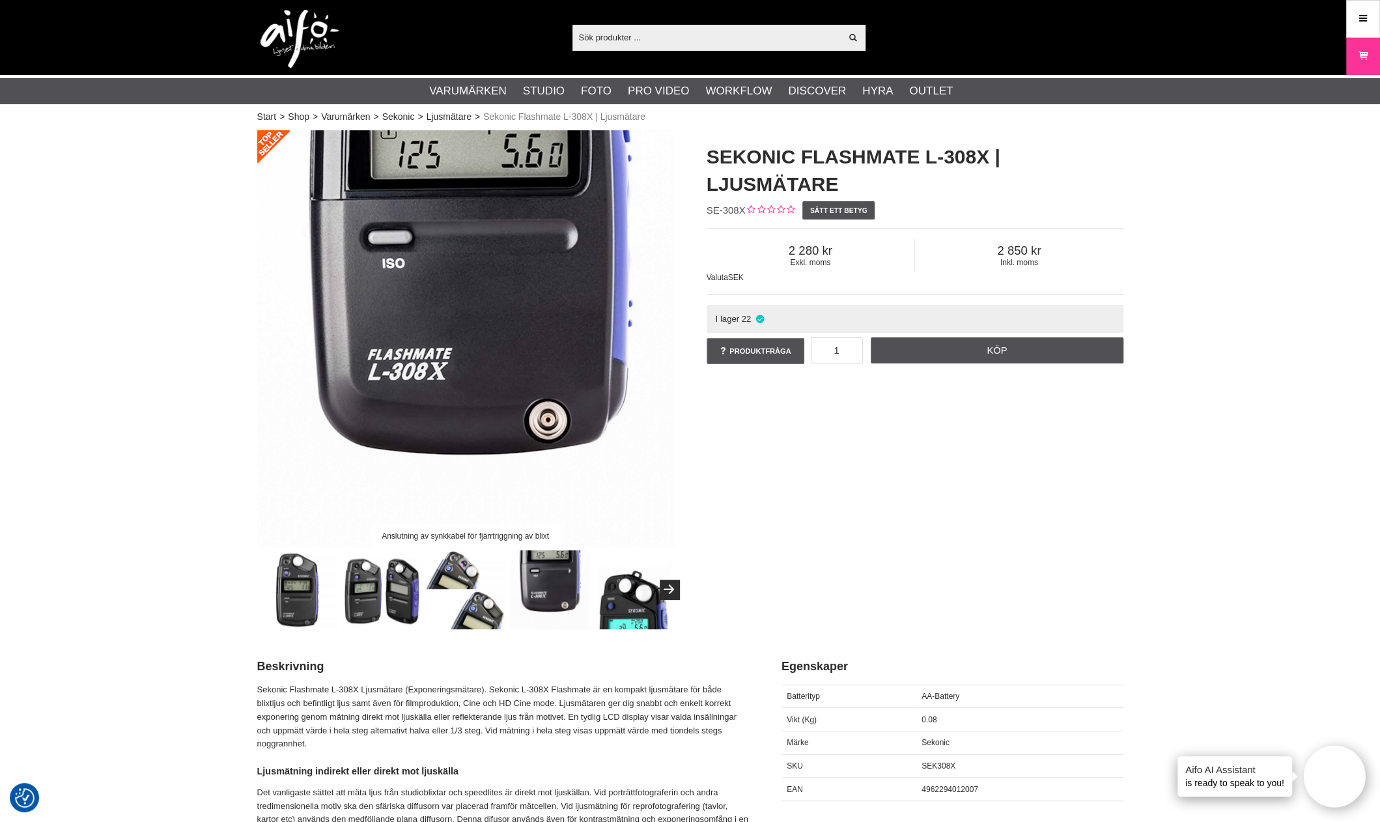
click at [628, 604] on img at bounding box center [633, 589] width 79 height 79
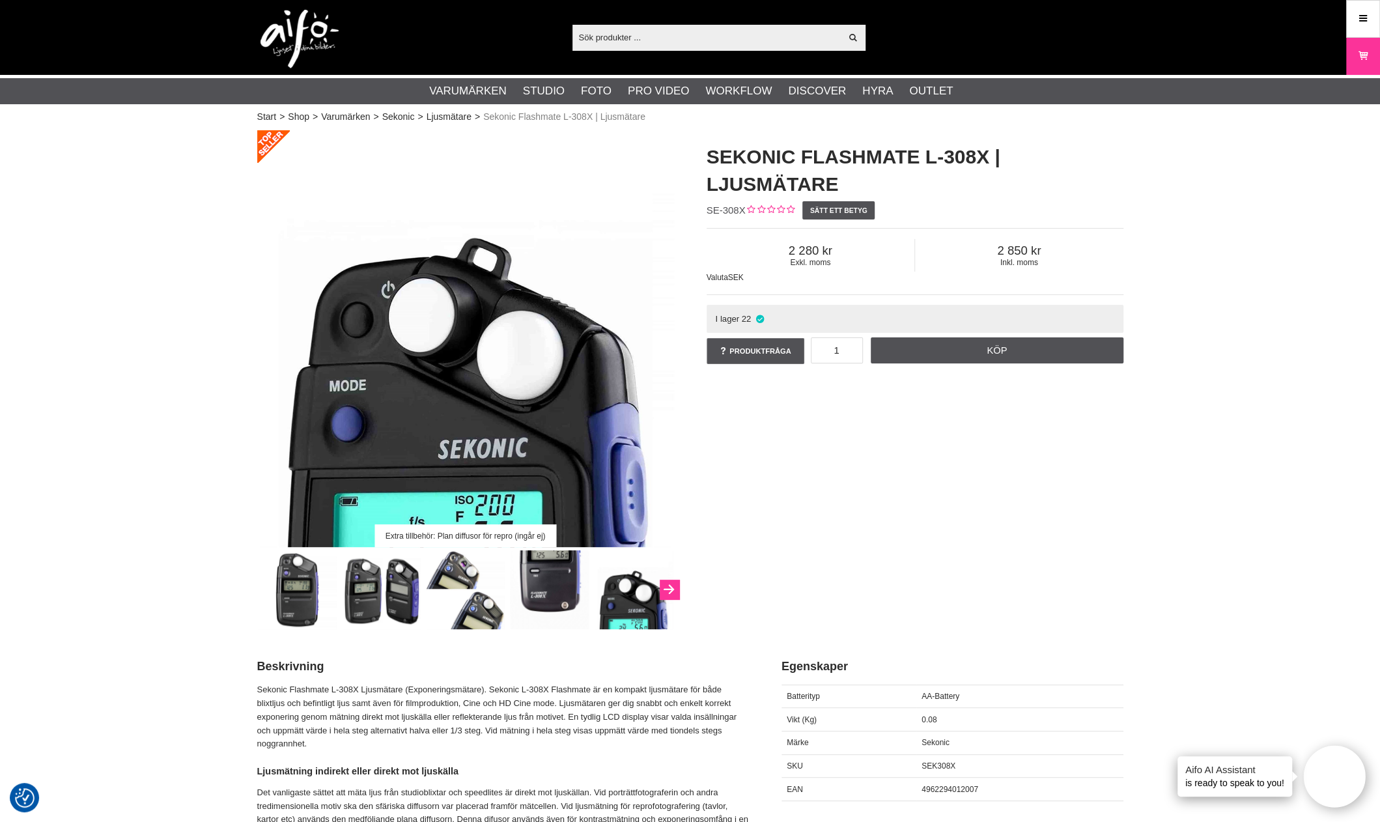
click at [678, 587] on button "Next" at bounding box center [670, 590] width 20 height 20
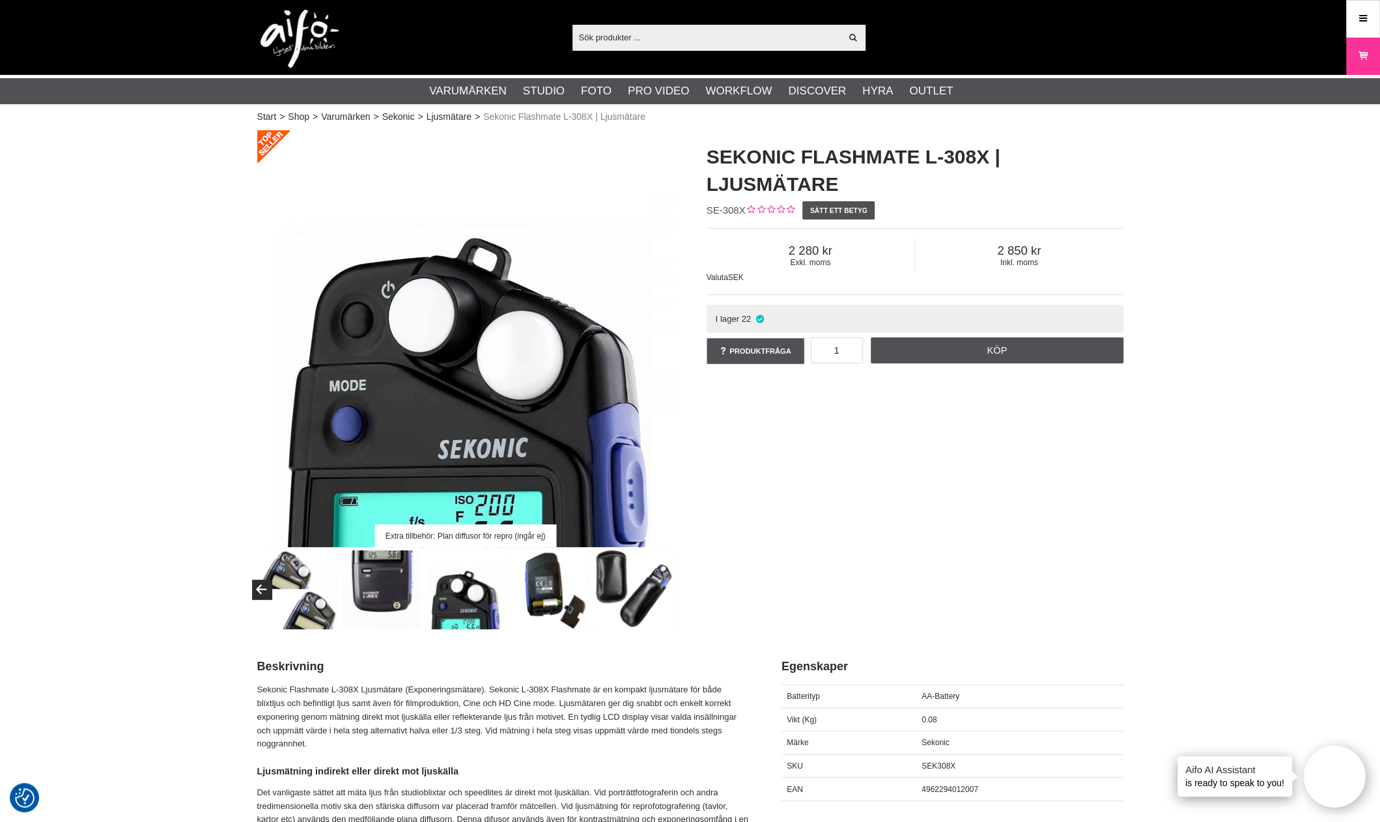
click at [562, 590] on img at bounding box center [549, 589] width 79 height 79
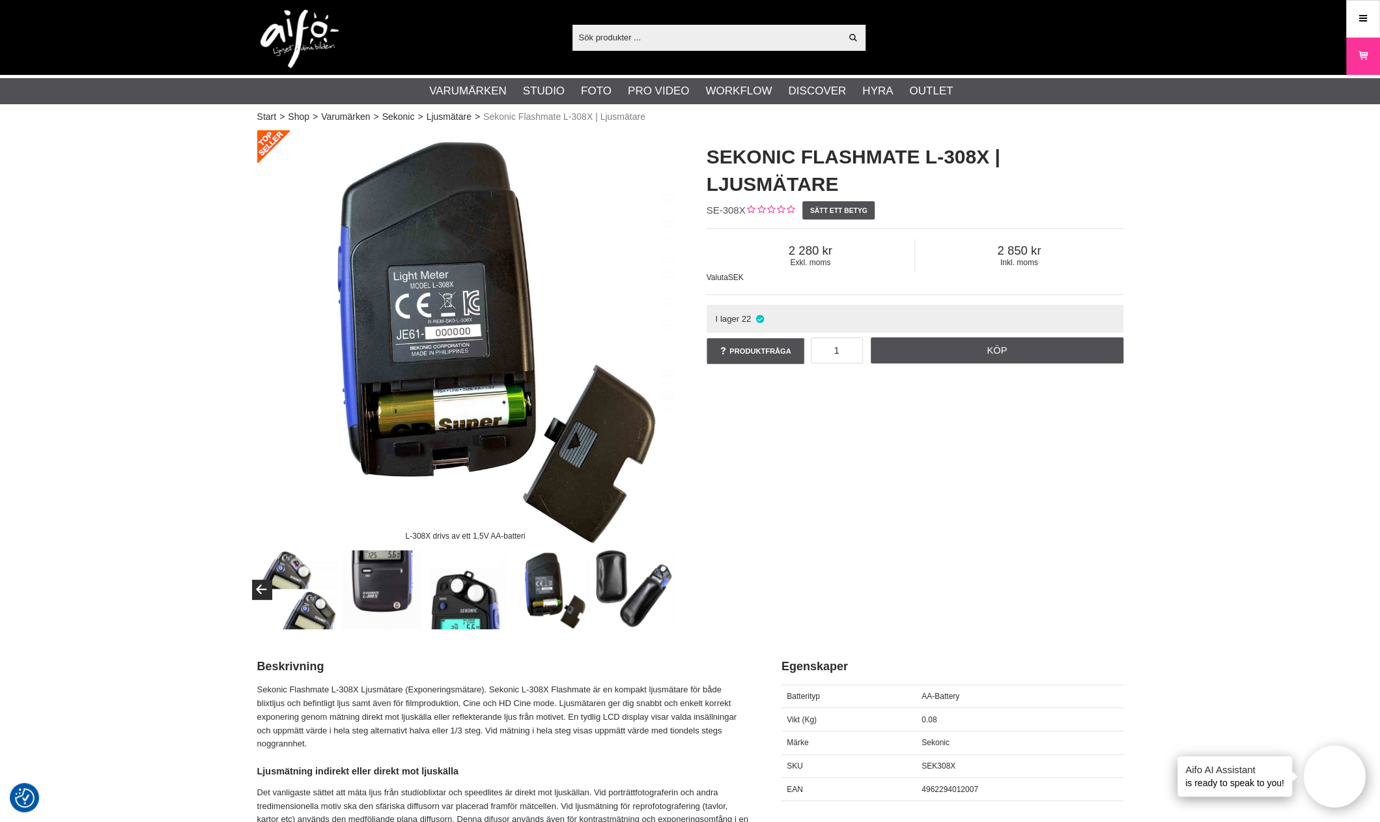
click at [650, 575] on img at bounding box center [633, 589] width 79 height 79
